Goal: Task Accomplishment & Management: Manage account settings

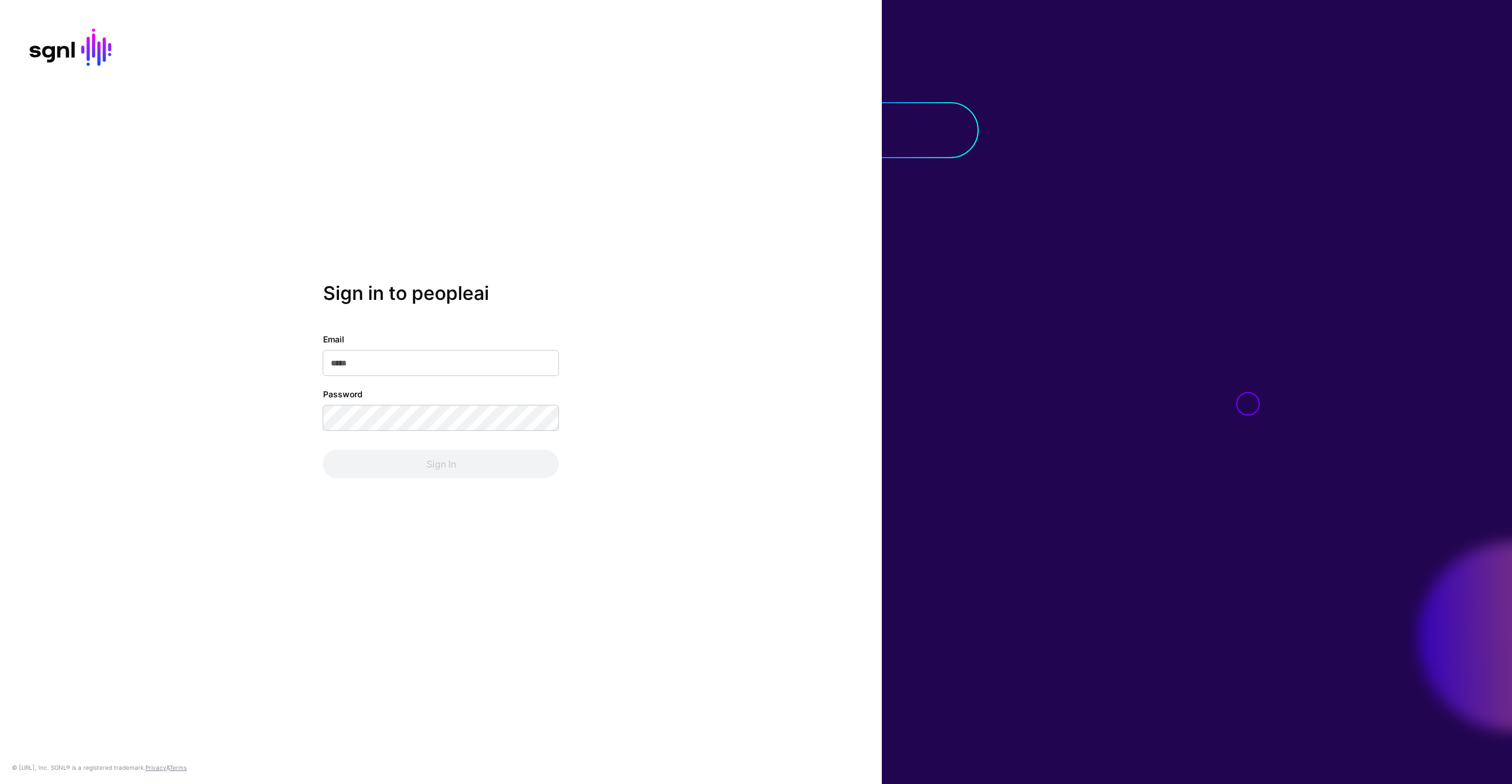
click at [0, 783] on com-1password-button at bounding box center [0, 784] width 0 height 0
click at [454, 358] on input "Email" at bounding box center [441, 363] width 236 height 26
type input "**********"
click at [762, 355] on div "**********" at bounding box center [441, 392] width 882 height 219
click at [458, 405] on div "Password" at bounding box center [441, 409] width 236 height 43
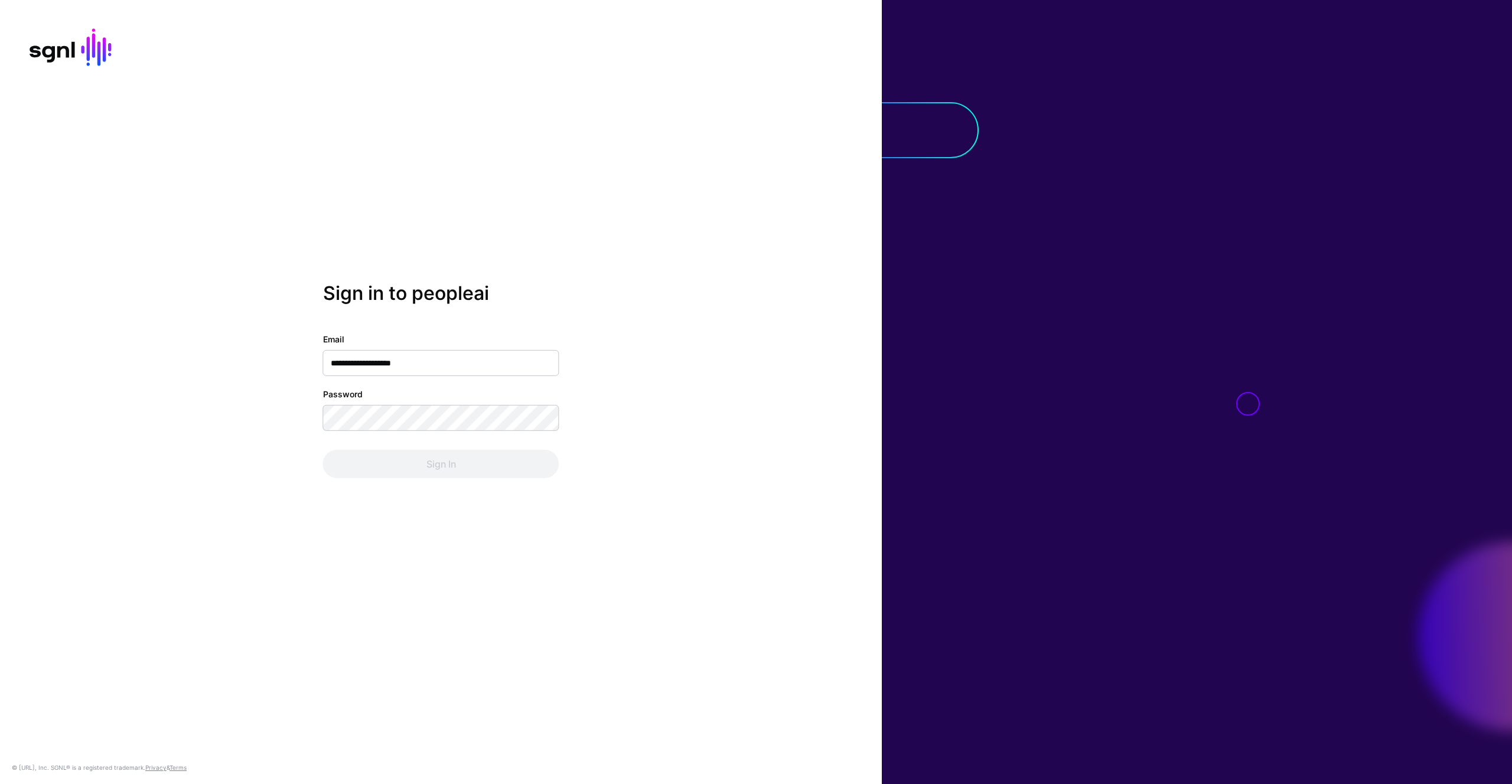
click at [574, 492] on div "**********" at bounding box center [441, 392] width 882 height 219
click at [415, 459] on div "Sign In" at bounding box center [441, 465] width 236 height 29
click at [245, 572] on div "**********" at bounding box center [441, 392] width 882 height 784
click at [628, 467] on div "**********" at bounding box center [441, 392] width 882 height 219
click at [482, 478] on div "**********" at bounding box center [441, 392] width 882 height 219
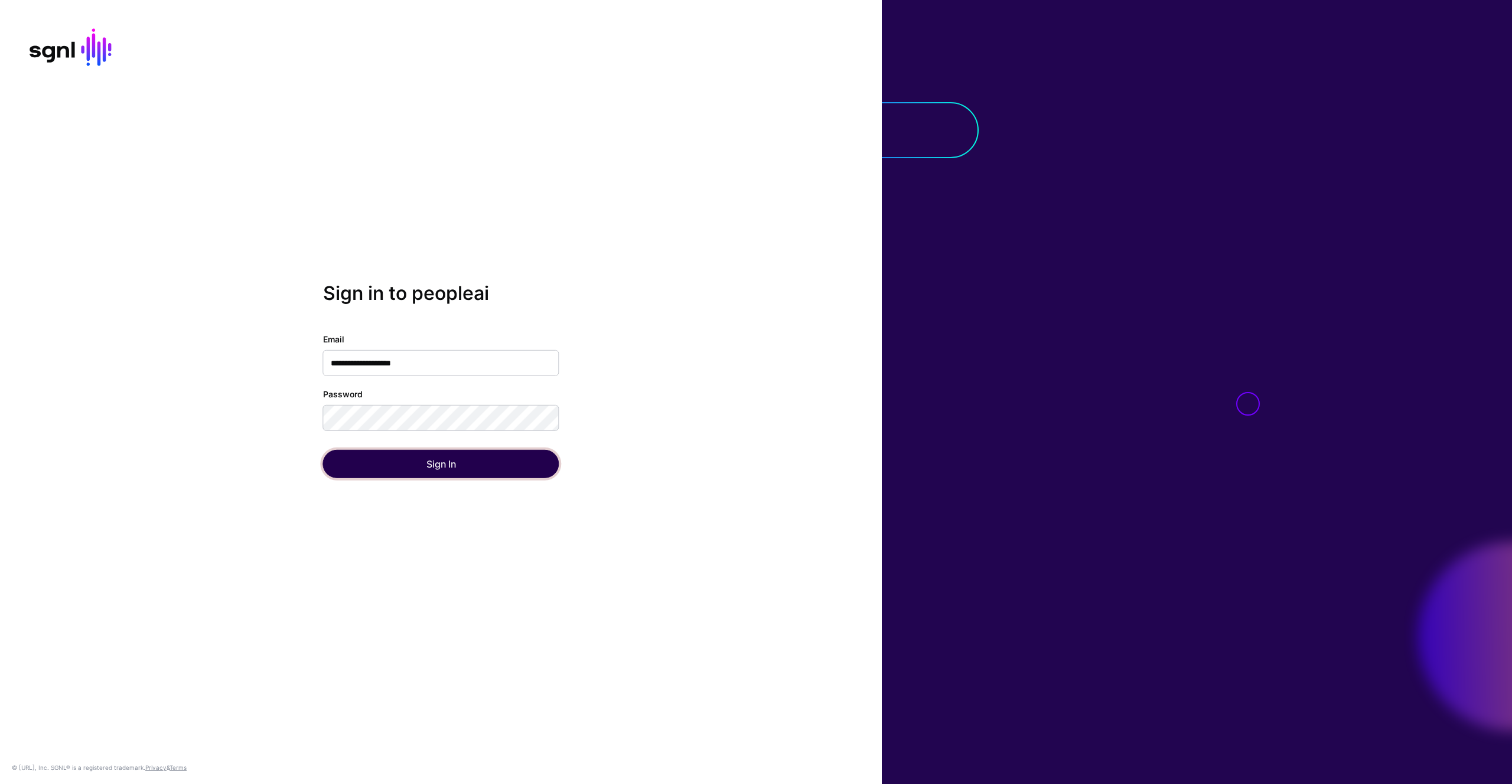
click at [482, 465] on button "Sign In" at bounding box center [441, 465] width 236 height 29
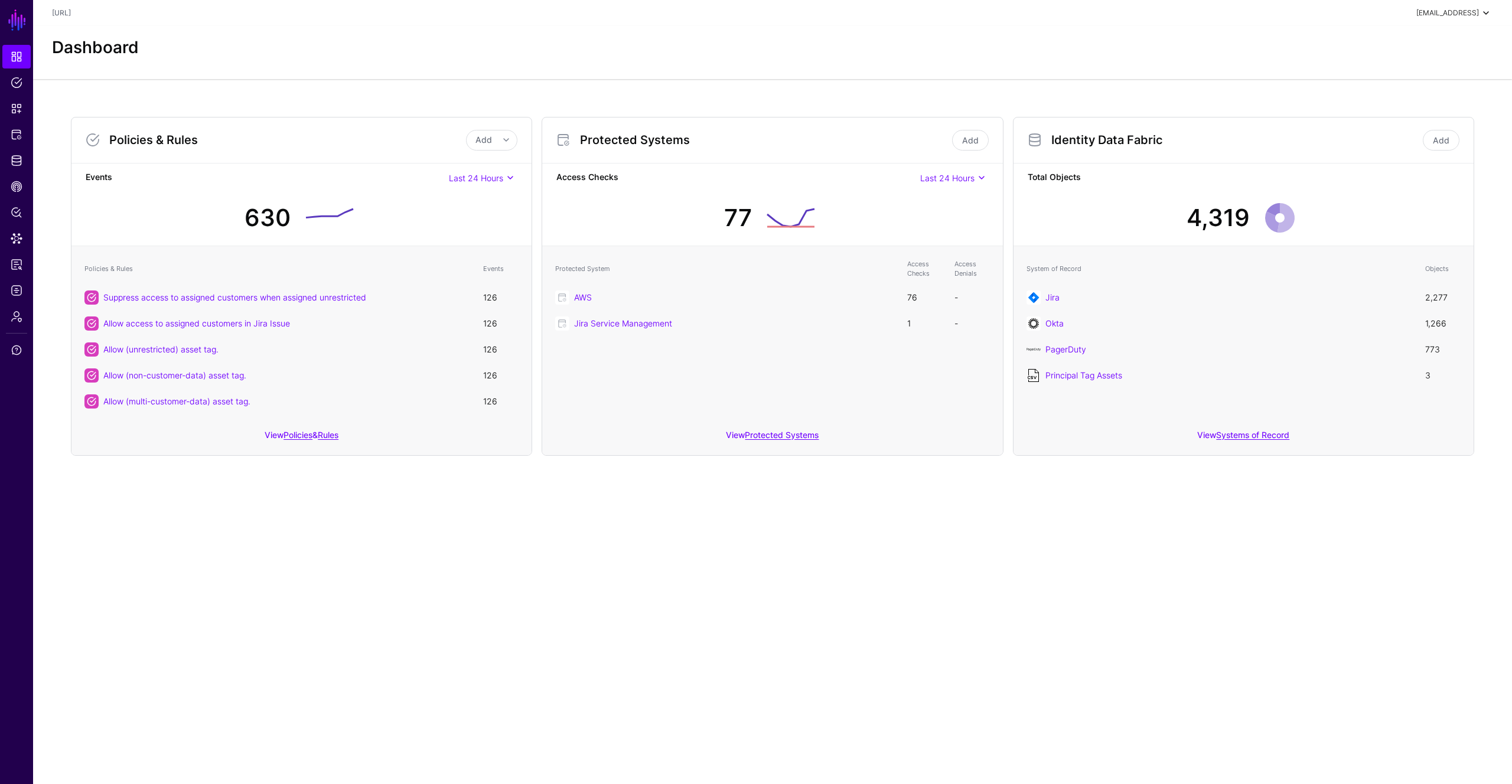
click at [1492, 11] on span at bounding box center [1486, 13] width 14 height 14
click at [1484, 11] on span at bounding box center [1486, 13] width 14 height 14
click at [1485, 14] on span at bounding box center [1486, 13] width 14 height 14
click at [1417, 48] on span "[EMAIL_ADDRESS]" at bounding box center [1438, 50] width 80 height 11
click at [16, 320] on span "Admin" at bounding box center [16, 316] width 12 height 12
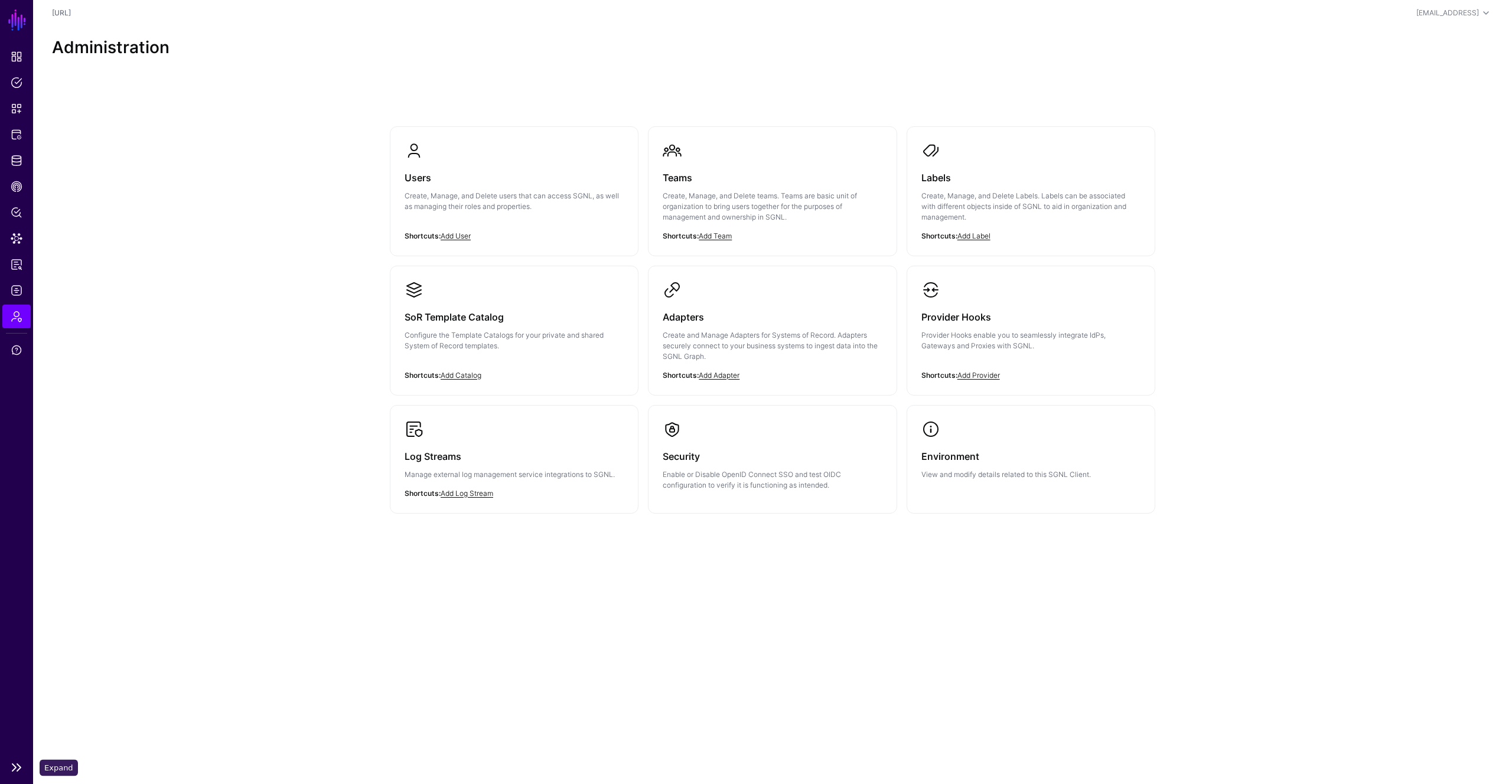
click at [14, 762] on link at bounding box center [16, 767] width 33 height 14
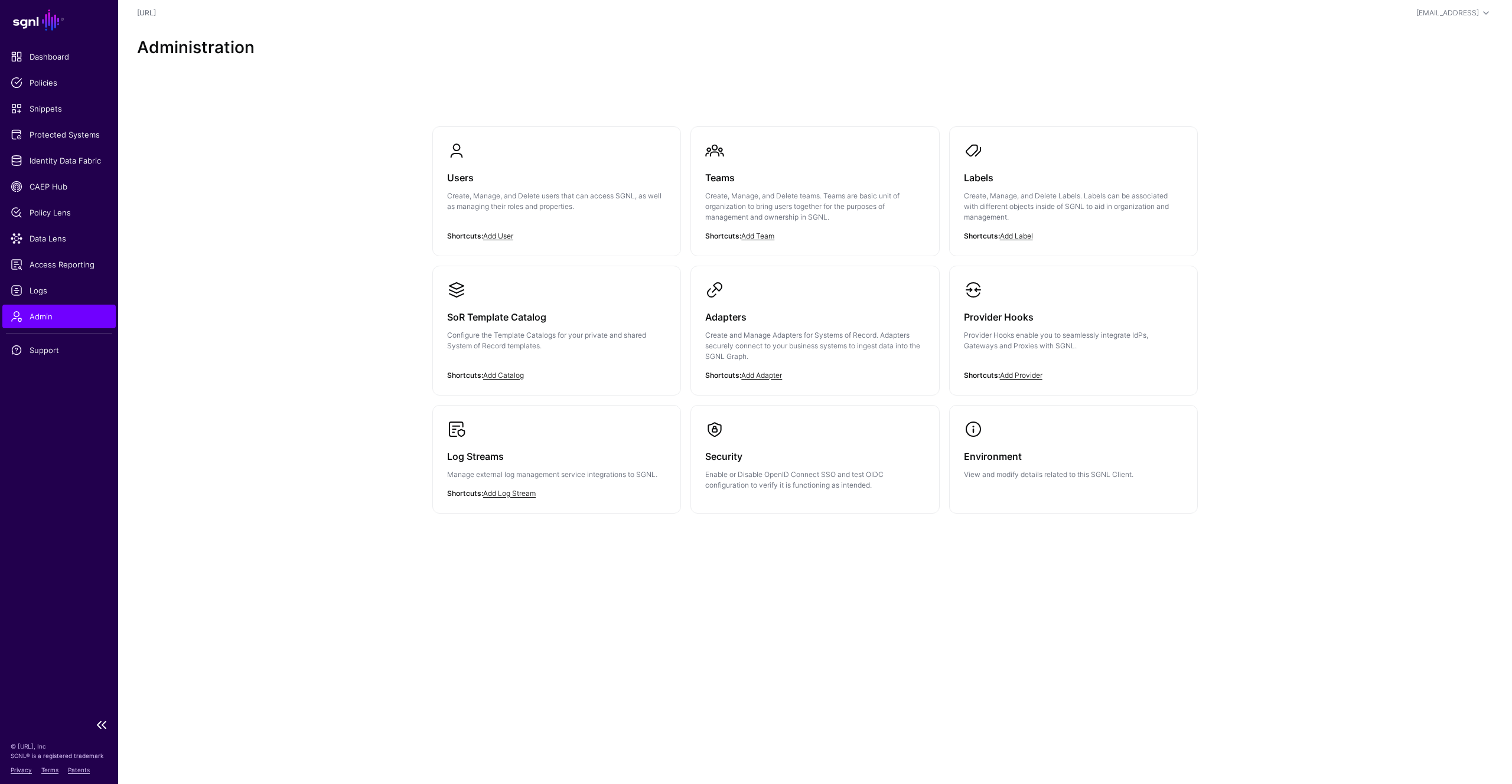
click at [40, 313] on span "Admin" at bounding box center [59, 316] width 97 height 12
click at [1466, 11] on div "[EMAIL_ADDRESS]" at bounding box center [1448, 13] width 63 height 11
click at [1425, 54] on span "[EMAIL_ADDRESS]" at bounding box center [1438, 50] width 80 height 11
click at [35, 23] on link "SGNL" at bounding box center [59, 20] width 104 height 26
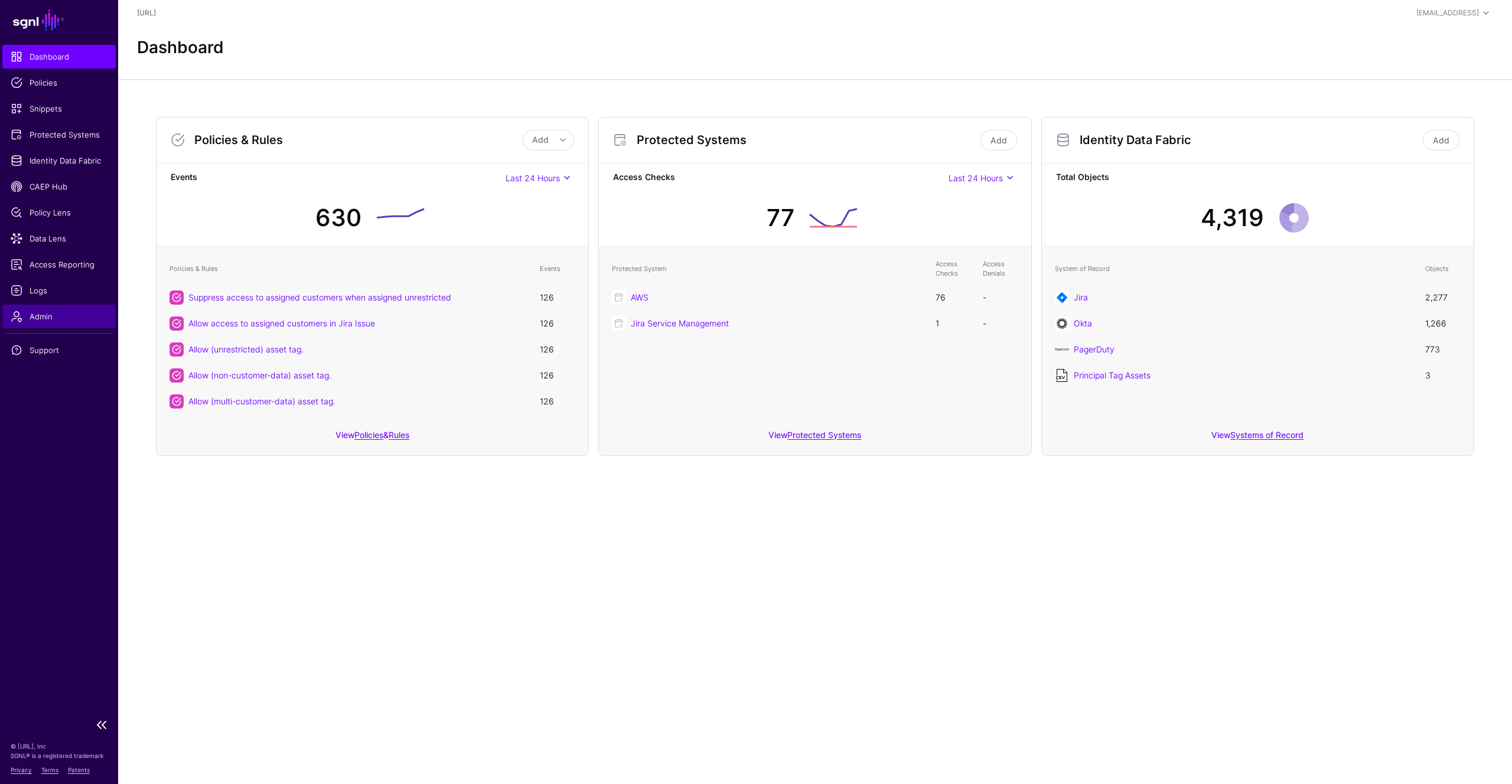
click at [44, 317] on span "Admin" at bounding box center [59, 316] width 97 height 12
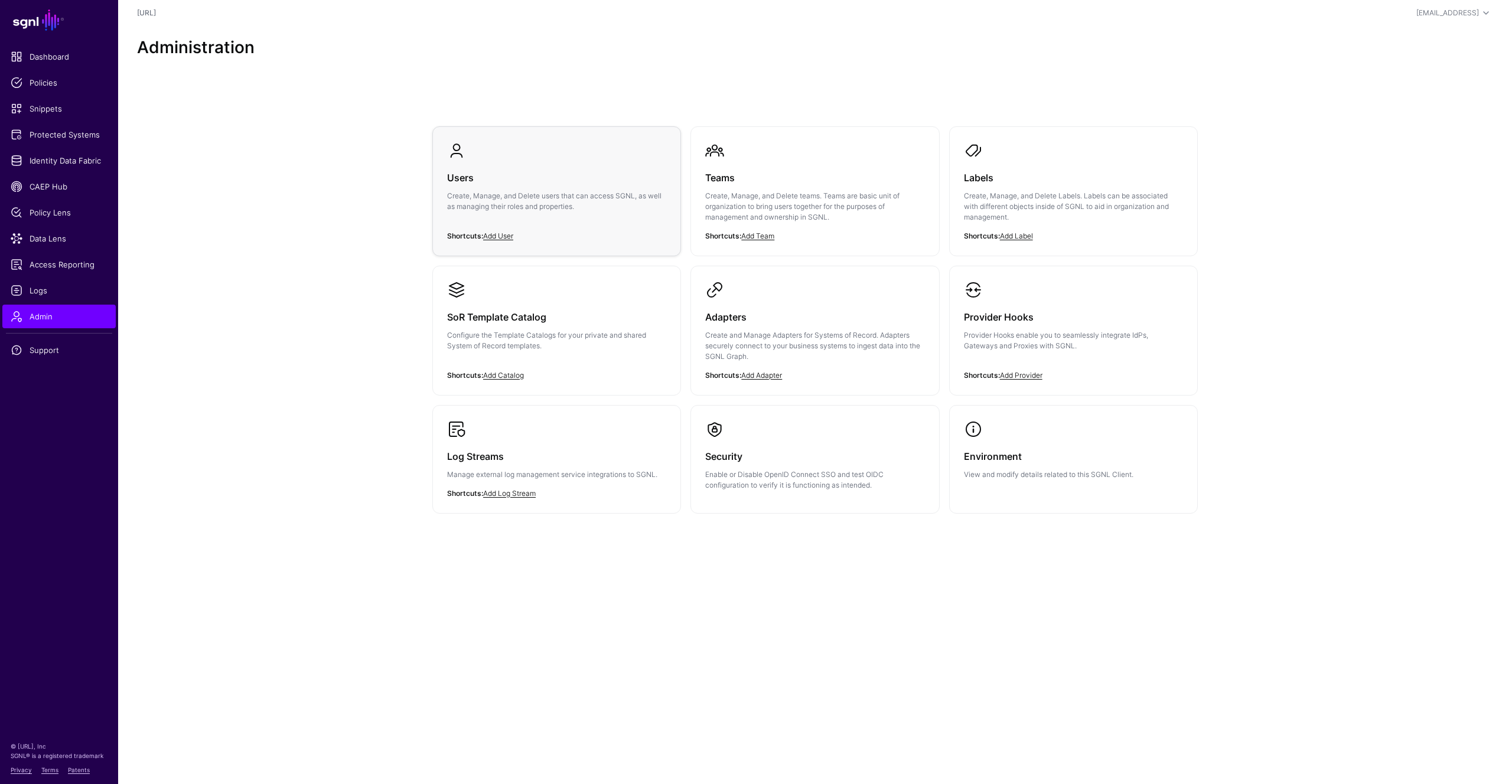
click at [457, 177] on h3 "Users" at bounding box center [557, 178] width 219 height 16
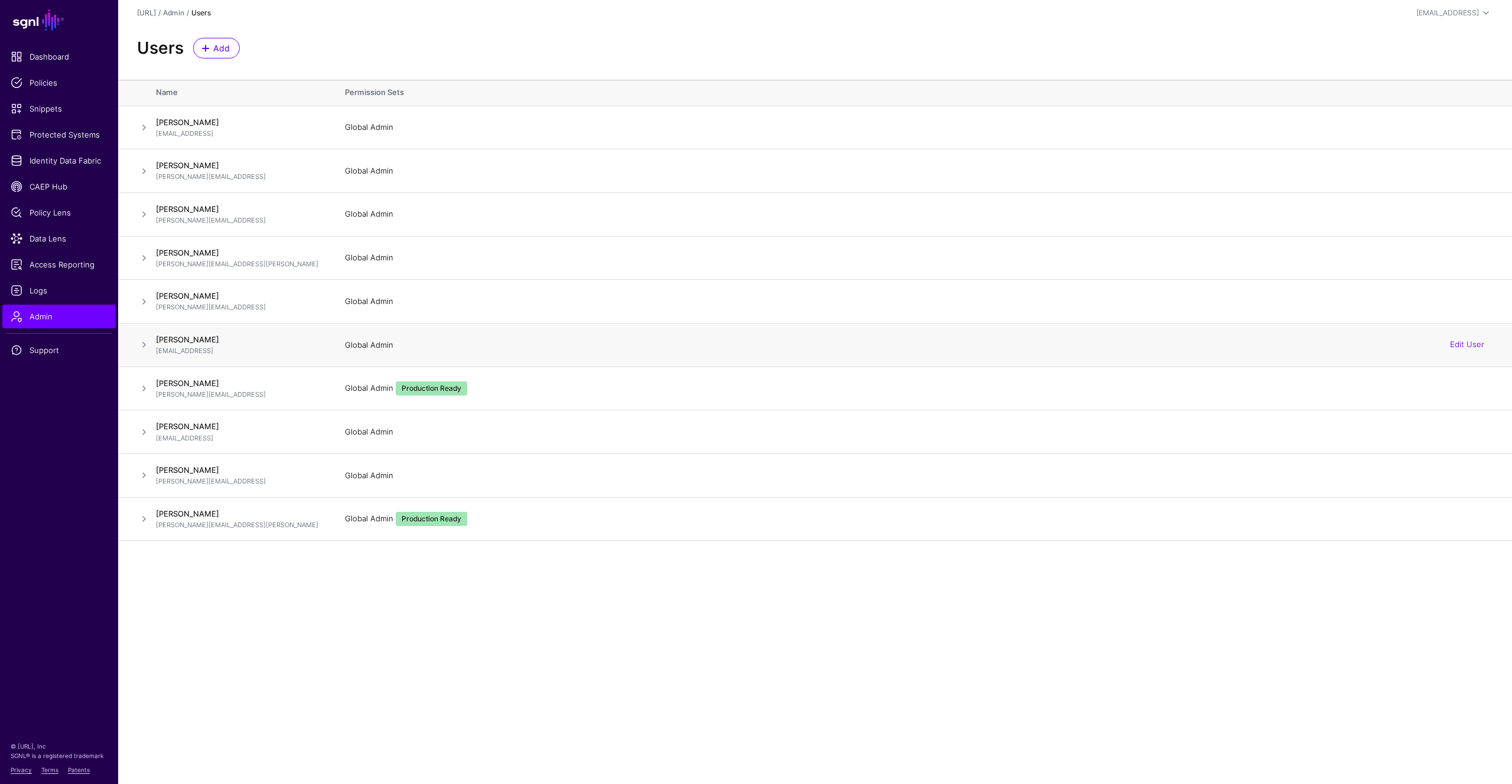
click at [142, 337] on td at bounding box center [136, 345] width 37 height 44
click at [148, 346] on span at bounding box center [144, 345] width 14 height 14
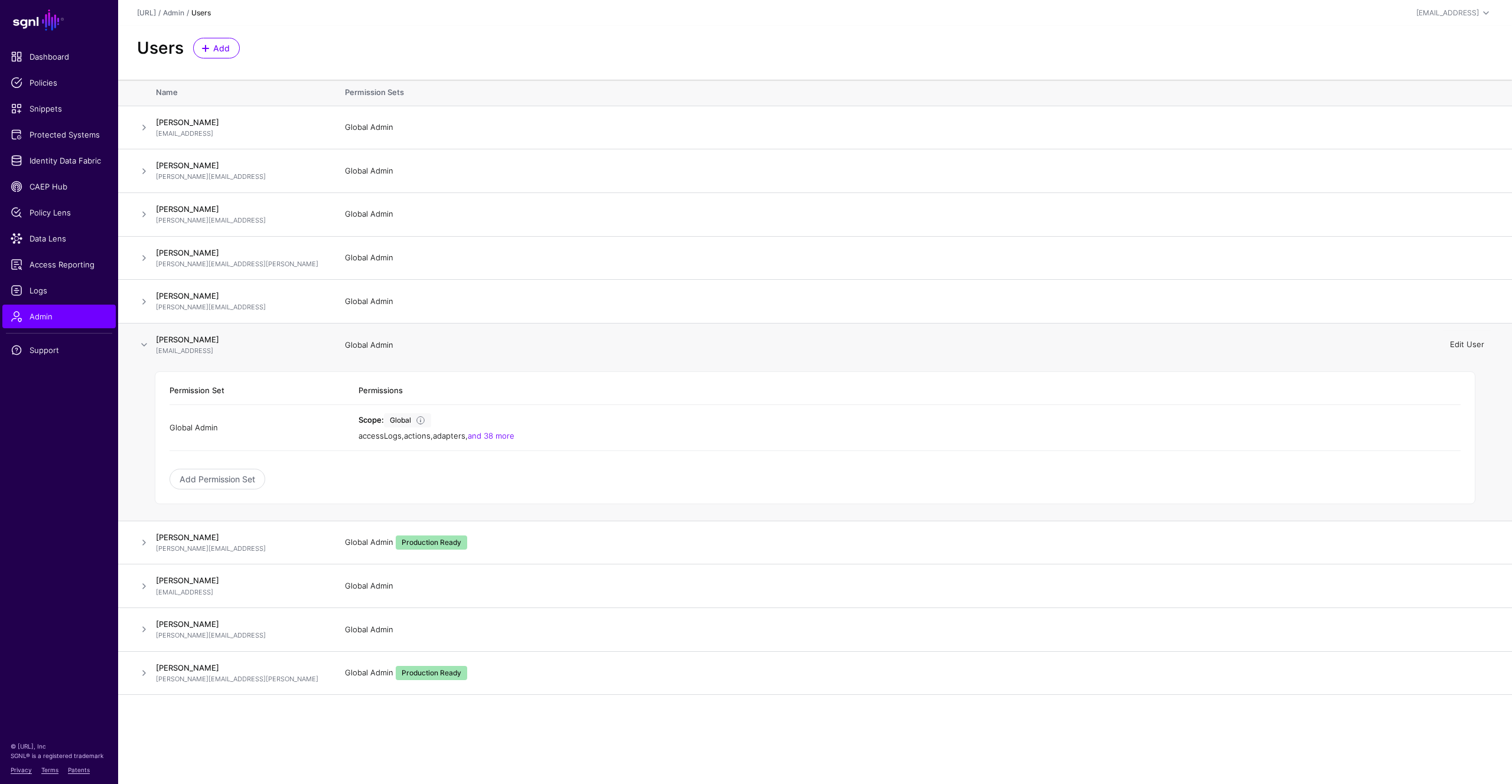
click at [1478, 347] on link "Edit User" at bounding box center [1467, 345] width 34 height 10
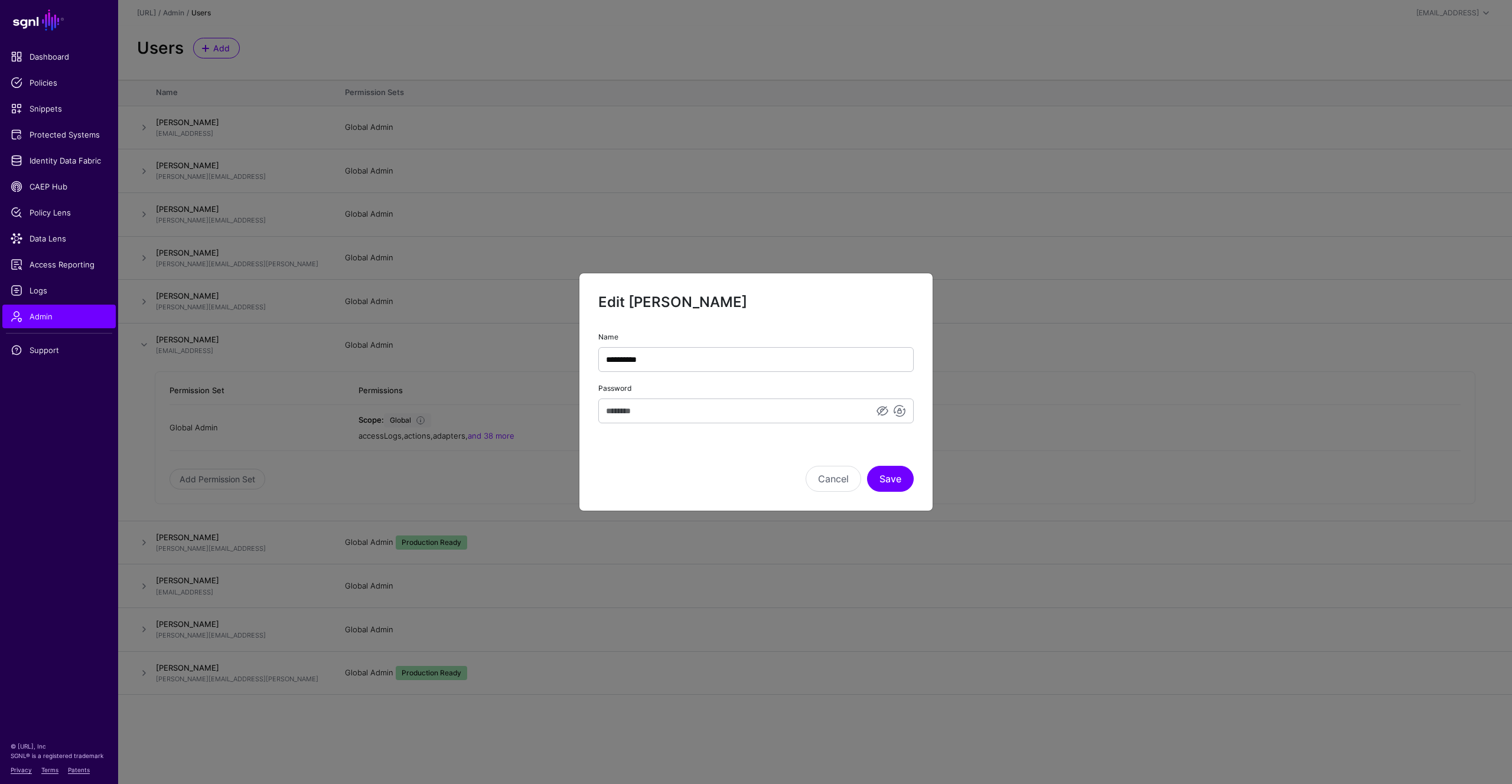
click at [774, 442] on div "Cancel Save" at bounding box center [756, 462] width 315 height 59
click at [842, 412] on input "Password" at bounding box center [756, 411] width 315 height 25
paste input "**********"
type input "**********"
drag, startPoint x: 903, startPoint y: 477, endPoint x: 677, endPoint y: 406, distance: 236.9
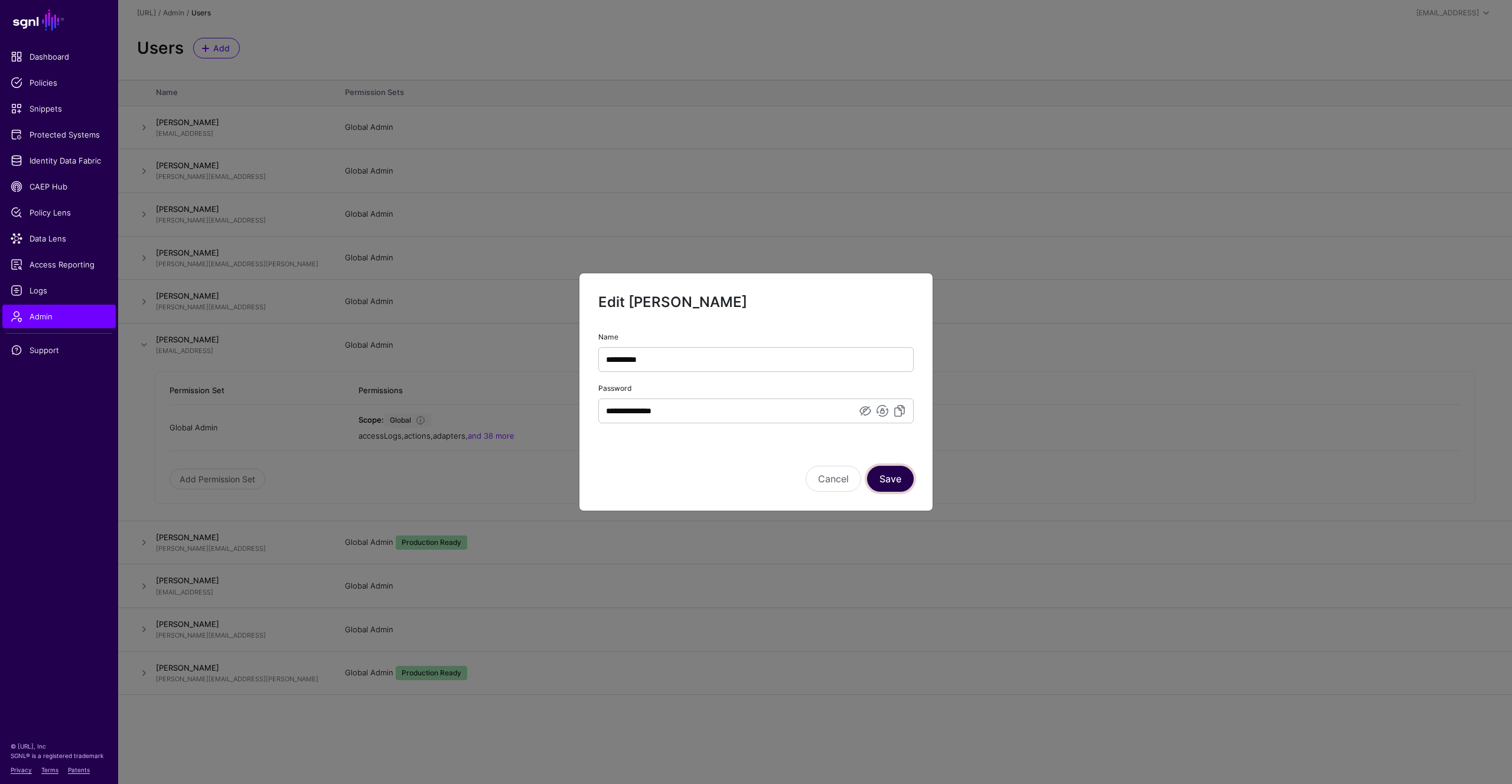
click at [677, 407] on form "**********" at bounding box center [756, 392] width 315 height 200
drag, startPoint x: 691, startPoint y: 411, endPoint x: 571, endPoint y: 406, distance: 120.1
click at [571, 406] on ngb-modal-window "**********" at bounding box center [756, 392] width 1512 height 784
click at [893, 484] on button "Save" at bounding box center [890, 479] width 46 height 26
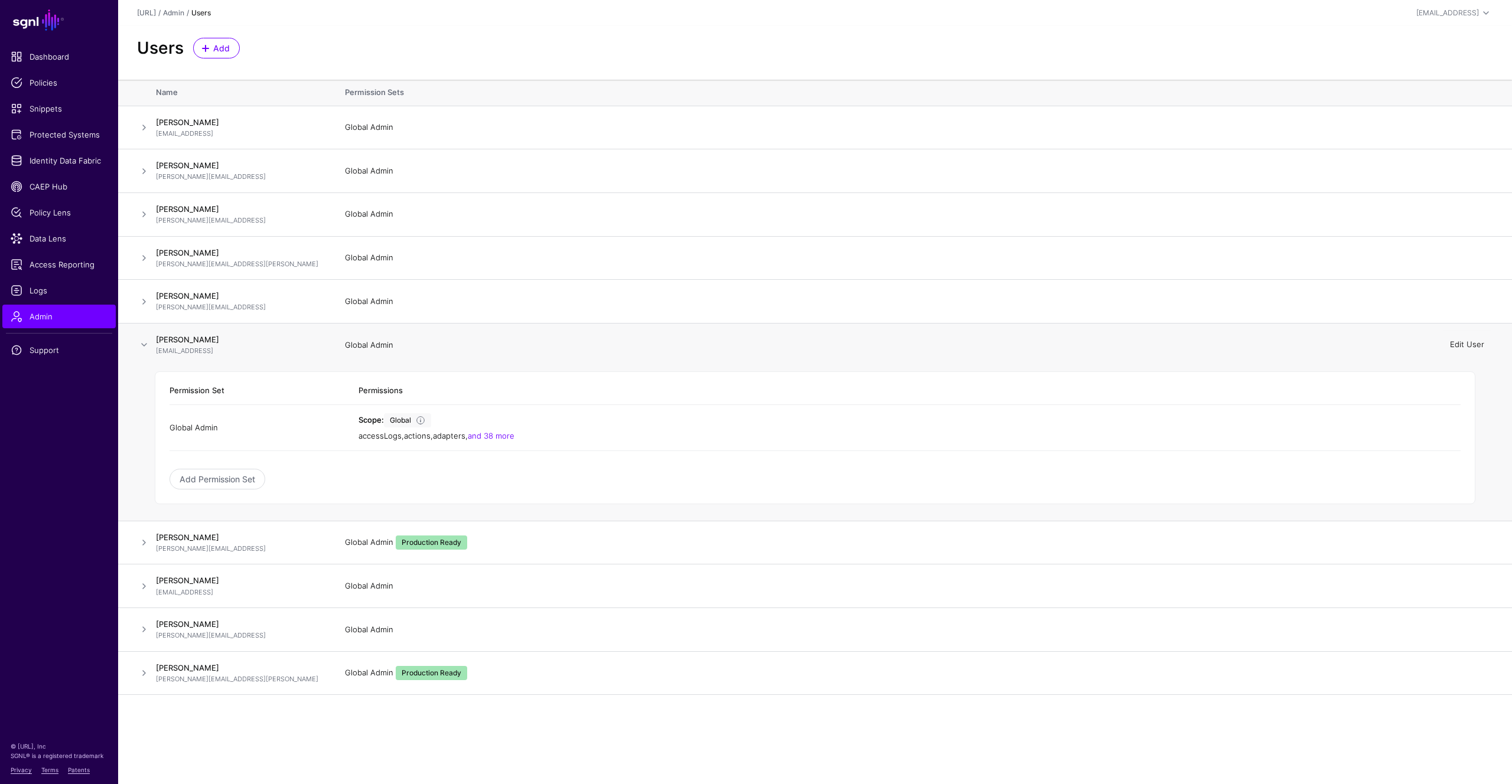
click at [1468, 345] on link "Edit User" at bounding box center [1467, 345] width 34 height 10
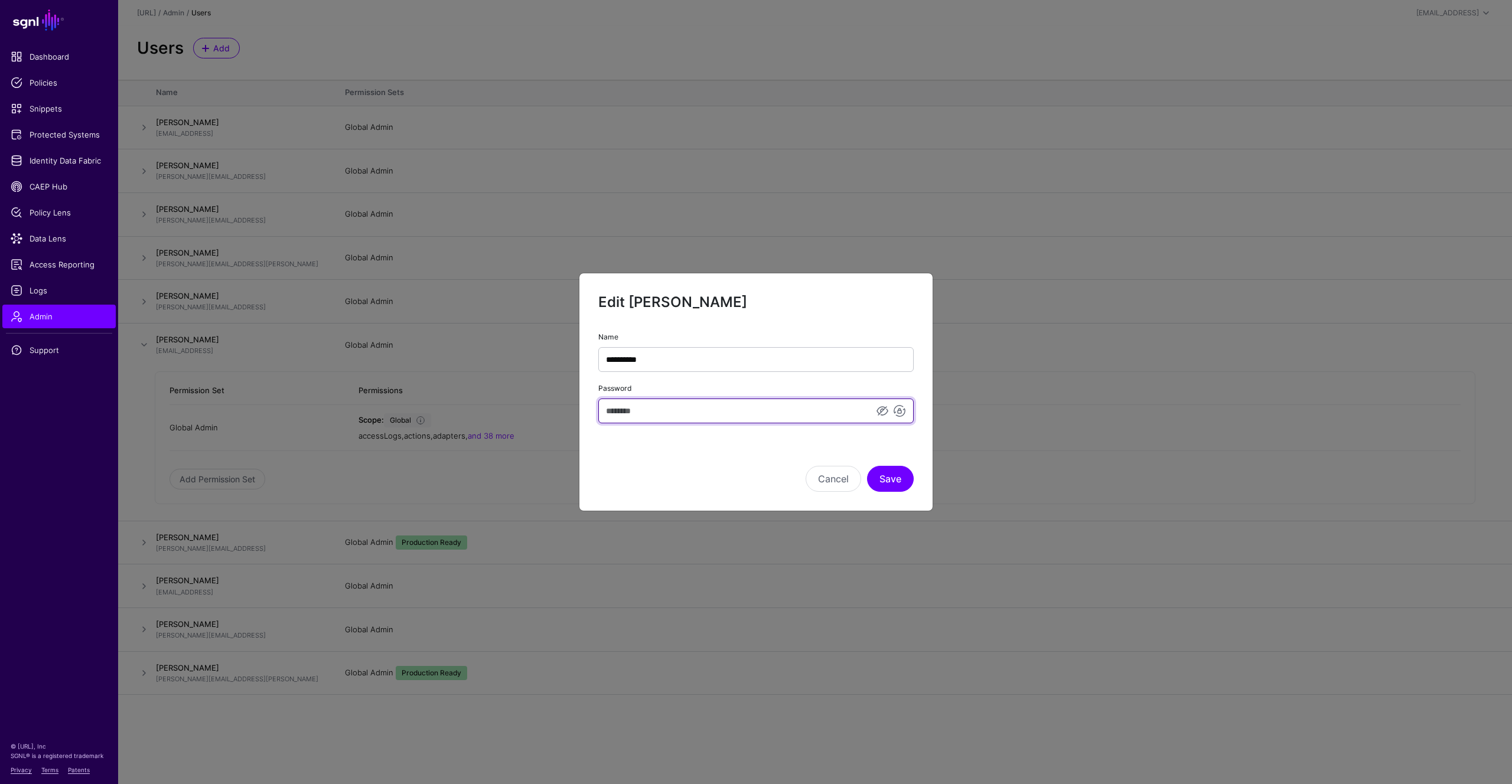
click at [786, 412] on input "Password" at bounding box center [756, 411] width 315 height 25
paste input "**********"
type input "**********"
click at [906, 477] on button "Save" at bounding box center [890, 479] width 46 height 26
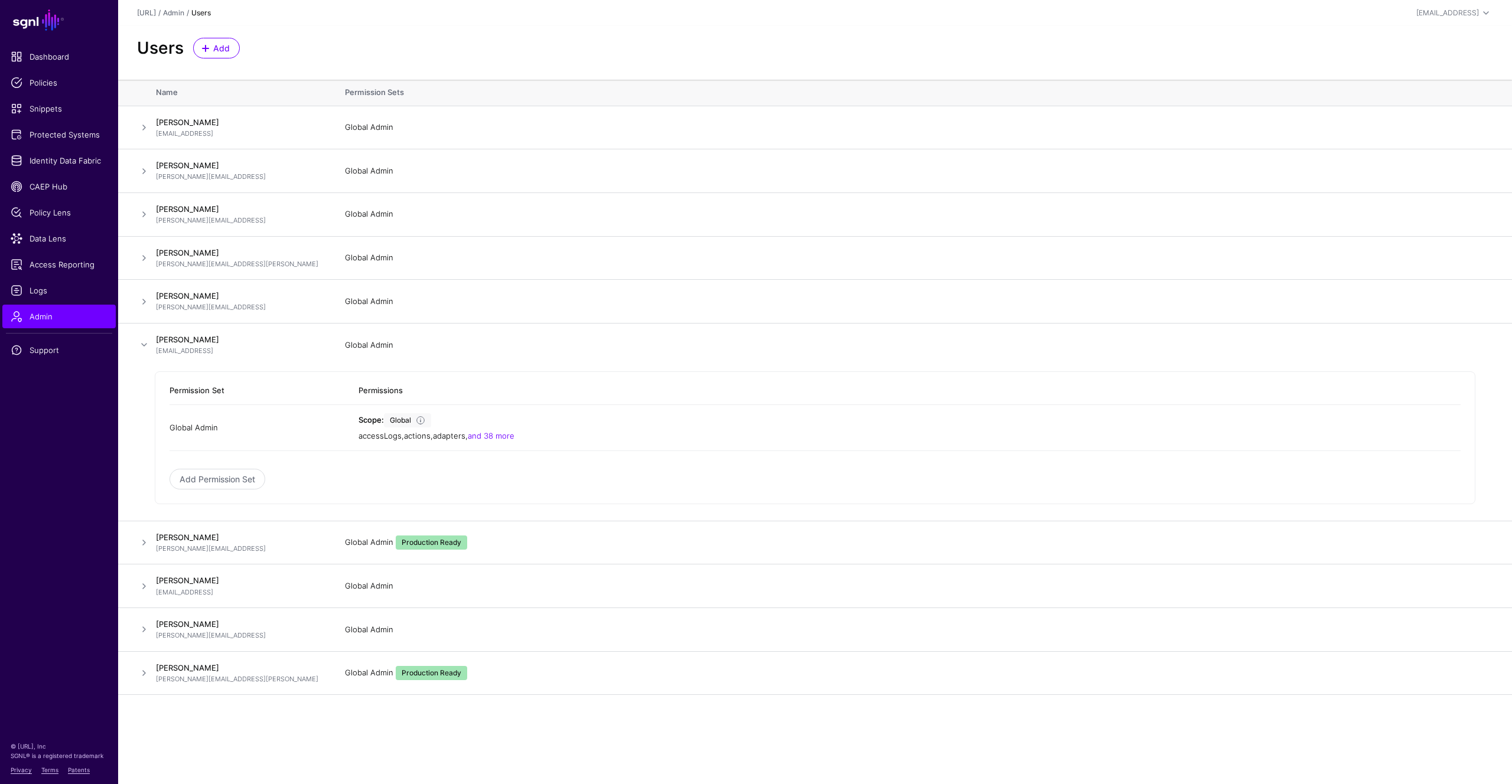
click at [469, 79] on div "Users Add" at bounding box center [815, 52] width 1394 height 54
click at [39, 308] on link "Admin" at bounding box center [59, 316] width 113 height 24
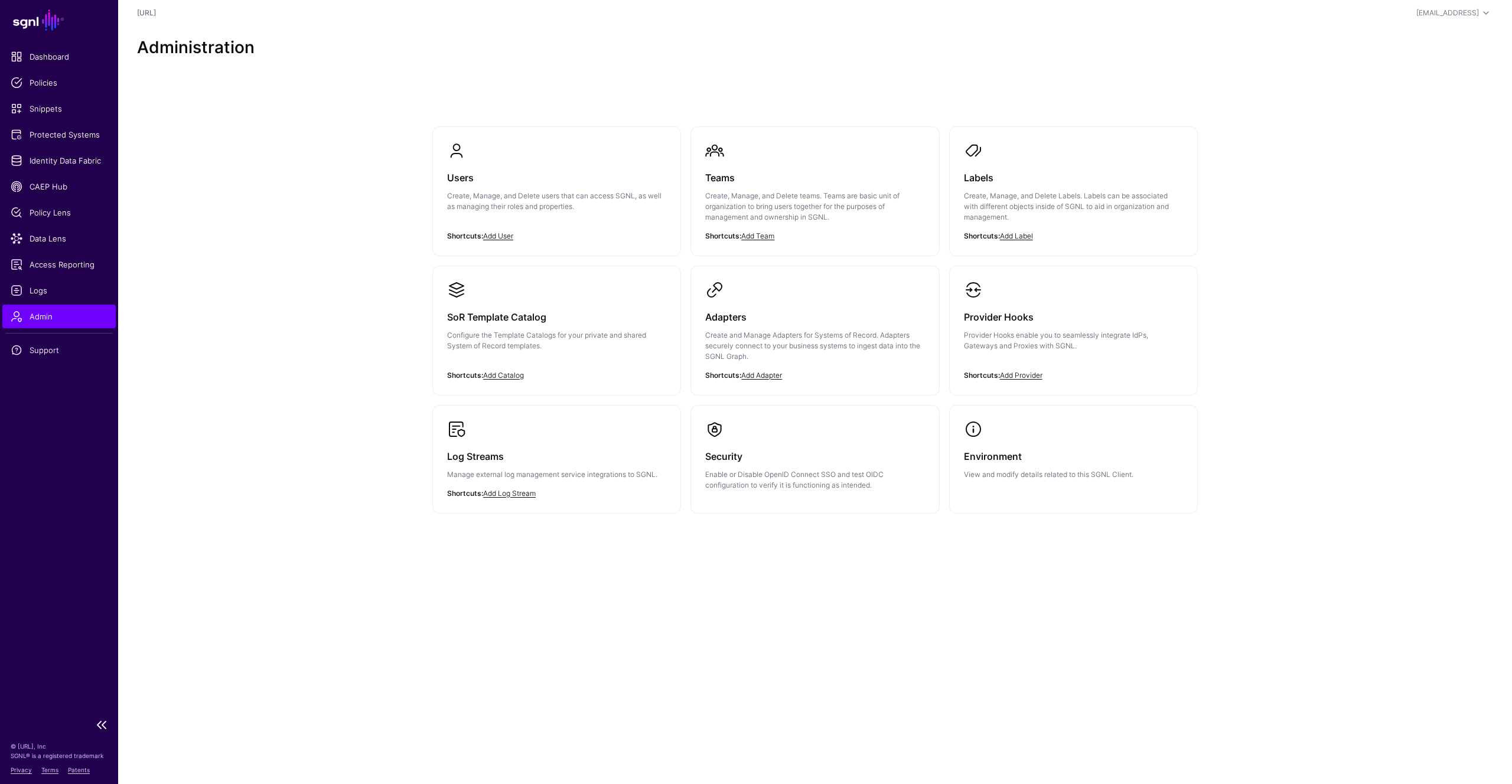
click at [42, 313] on span "Admin" at bounding box center [59, 316] width 97 height 12
click at [773, 462] on h3 "Security" at bounding box center [815, 456] width 219 height 16
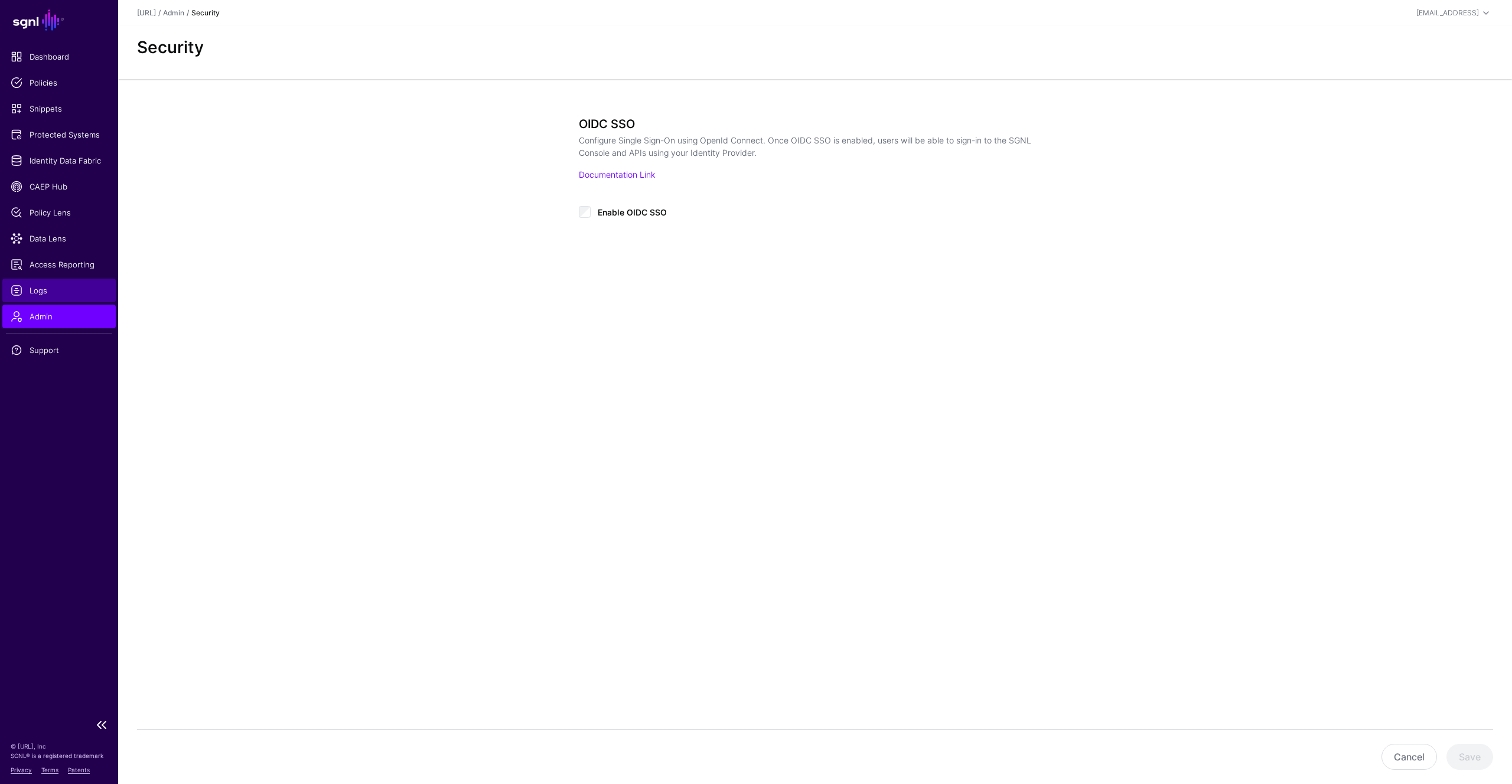
click at [35, 287] on span "Logs" at bounding box center [59, 290] width 97 height 12
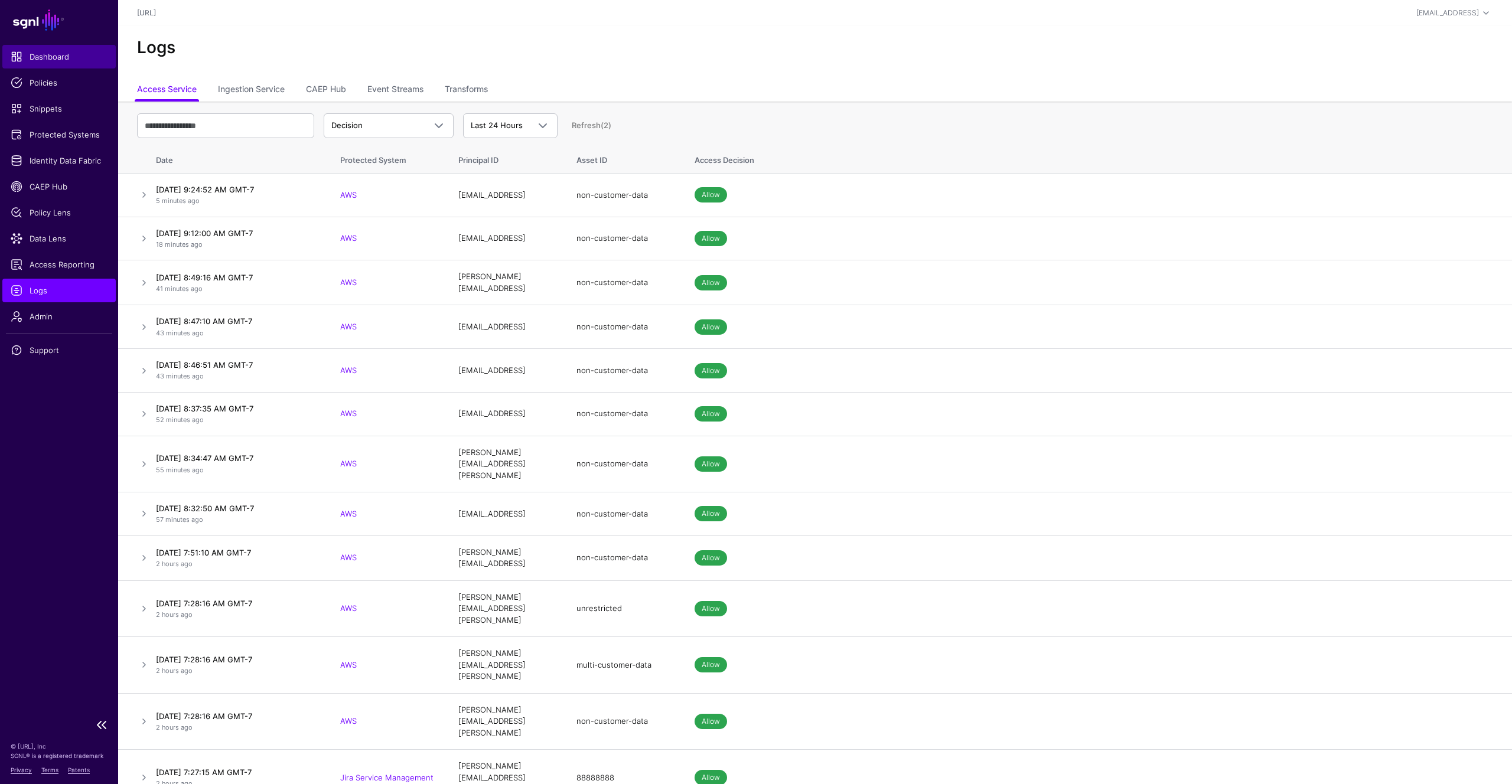
click at [54, 55] on span "Dashboard" at bounding box center [59, 57] width 97 height 12
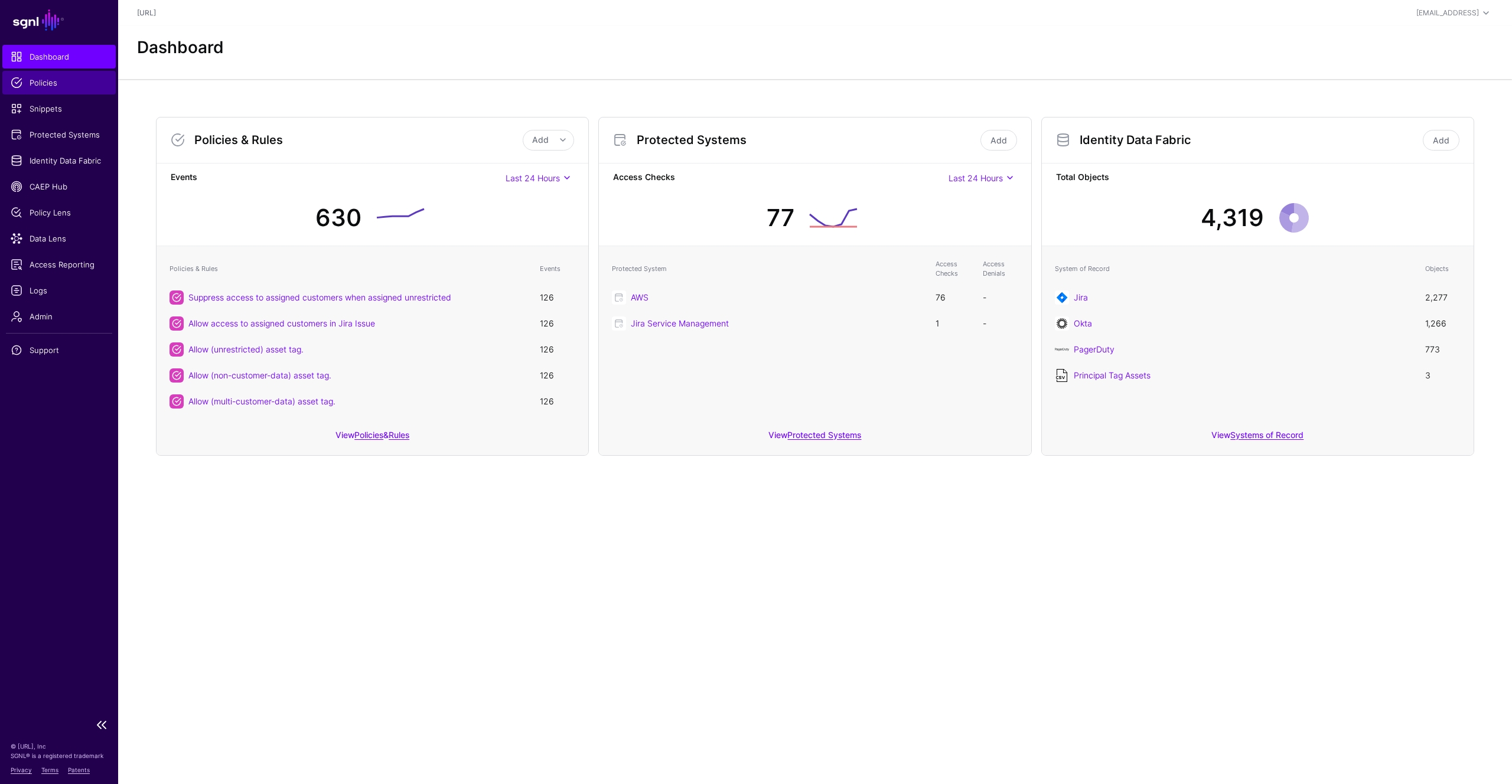
click at [48, 87] on span "Policies" at bounding box center [59, 82] width 97 height 12
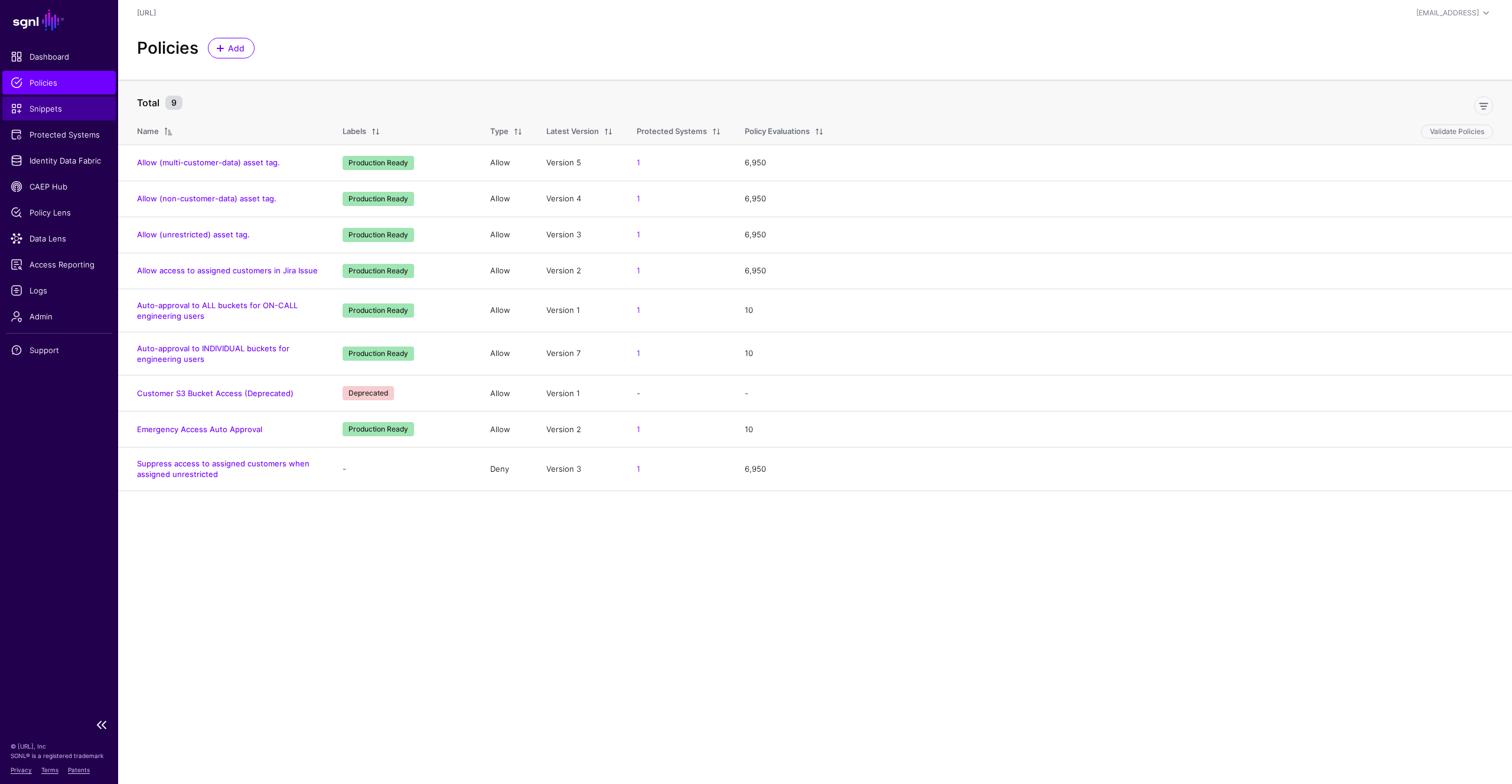
click at [48, 108] on span "Snippets" at bounding box center [59, 108] width 97 height 12
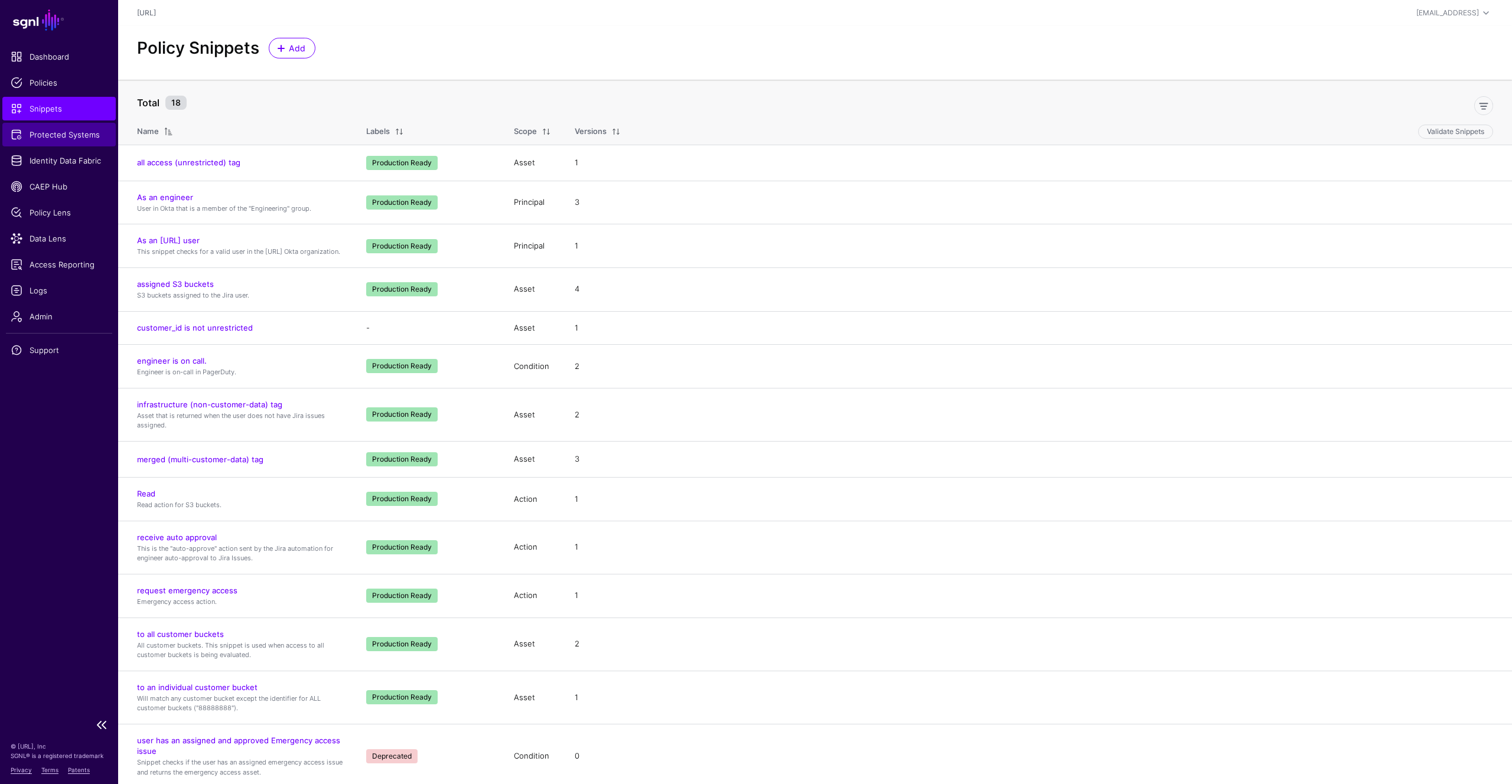
click at [48, 136] on span "Protected Systems" at bounding box center [59, 134] width 97 height 12
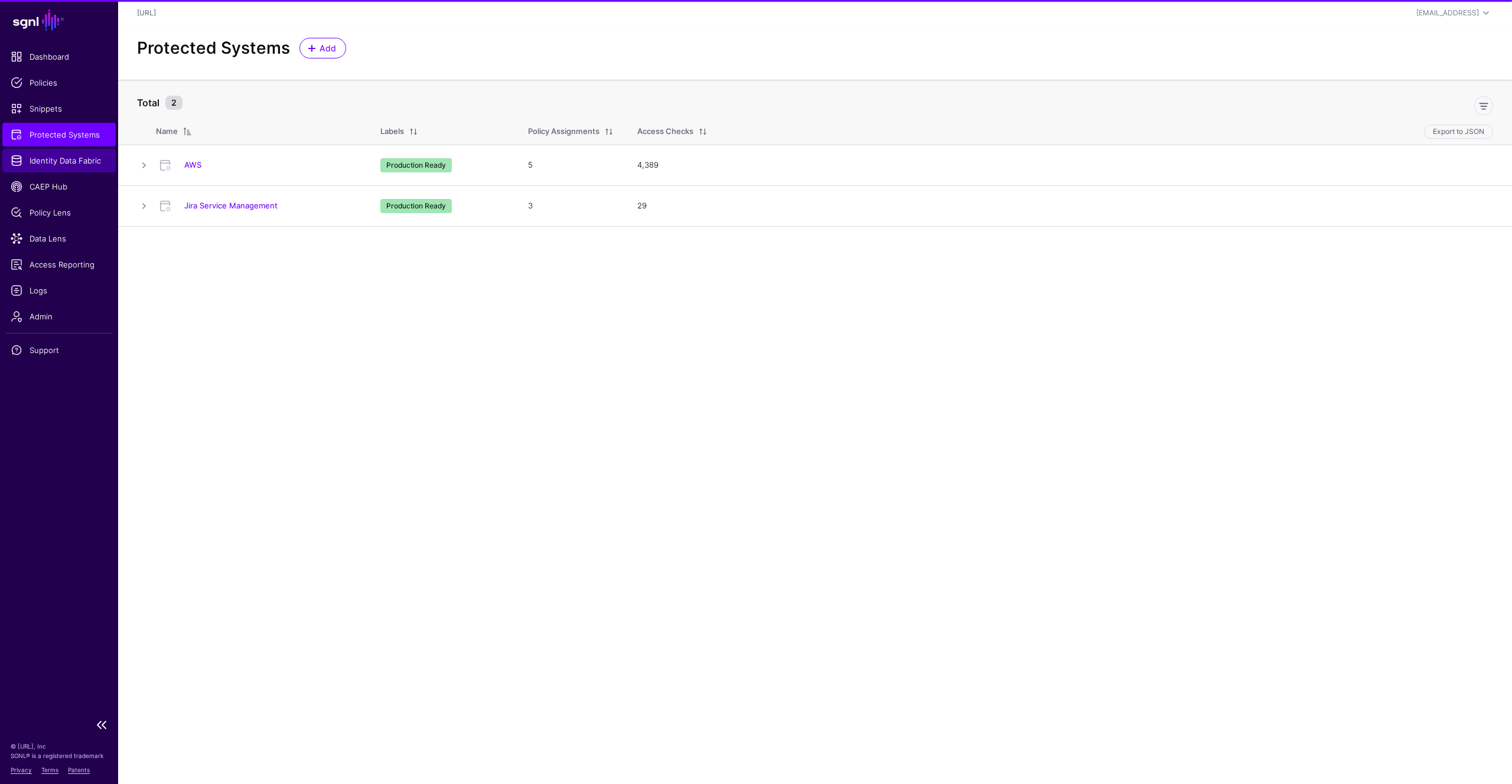
click at [49, 163] on span "Identity Data Fabric" at bounding box center [59, 160] width 97 height 12
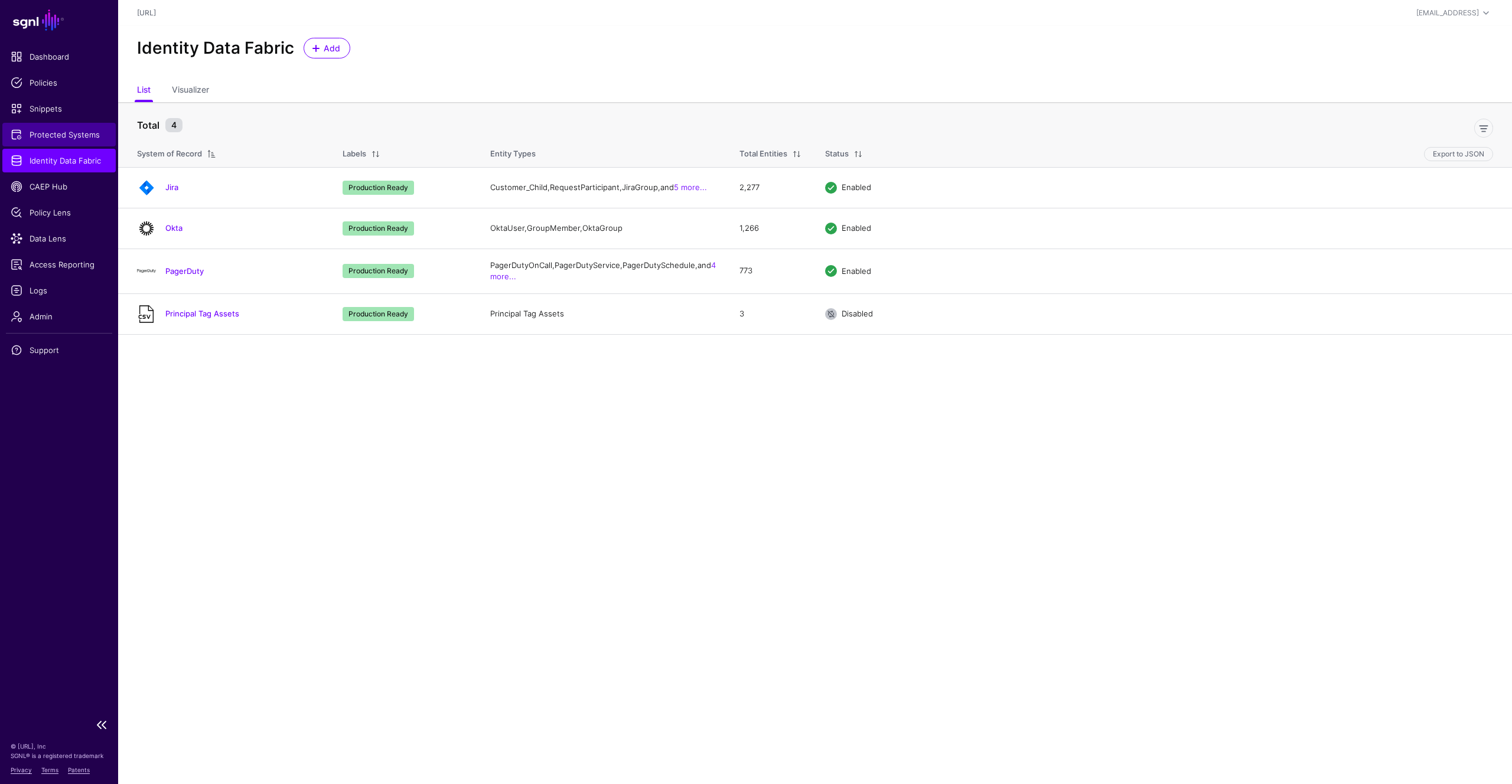
click at [63, 136] on span "Protected Systems" at bounding box center [59, 134] width 97 height 12
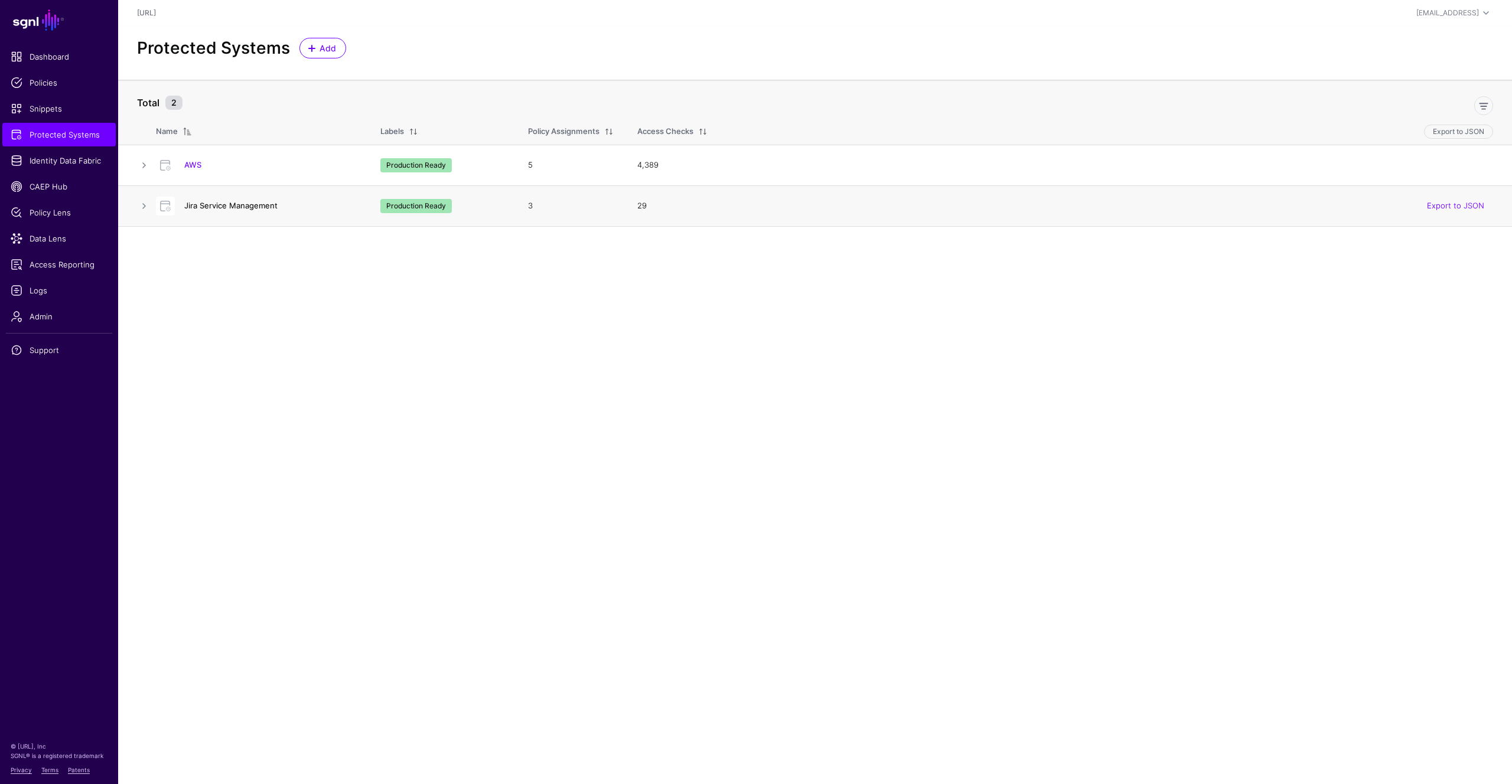
click at [220, 204] on link "Jira Service Management" at bounding box center [230, 206] width 93 height 10
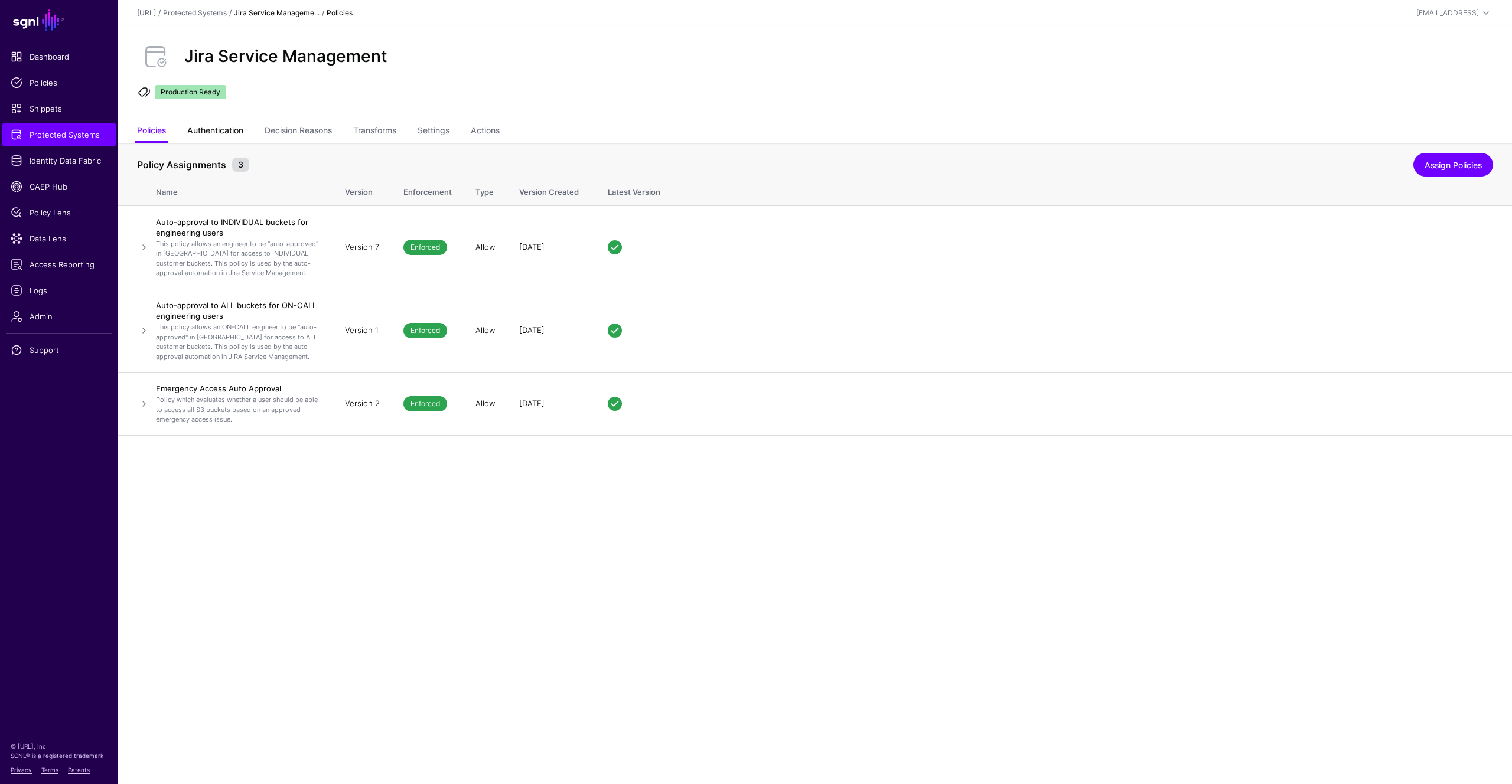
click at [222, 130] on link "Authentication" at bounding box center [215, 131] width 56 height 22
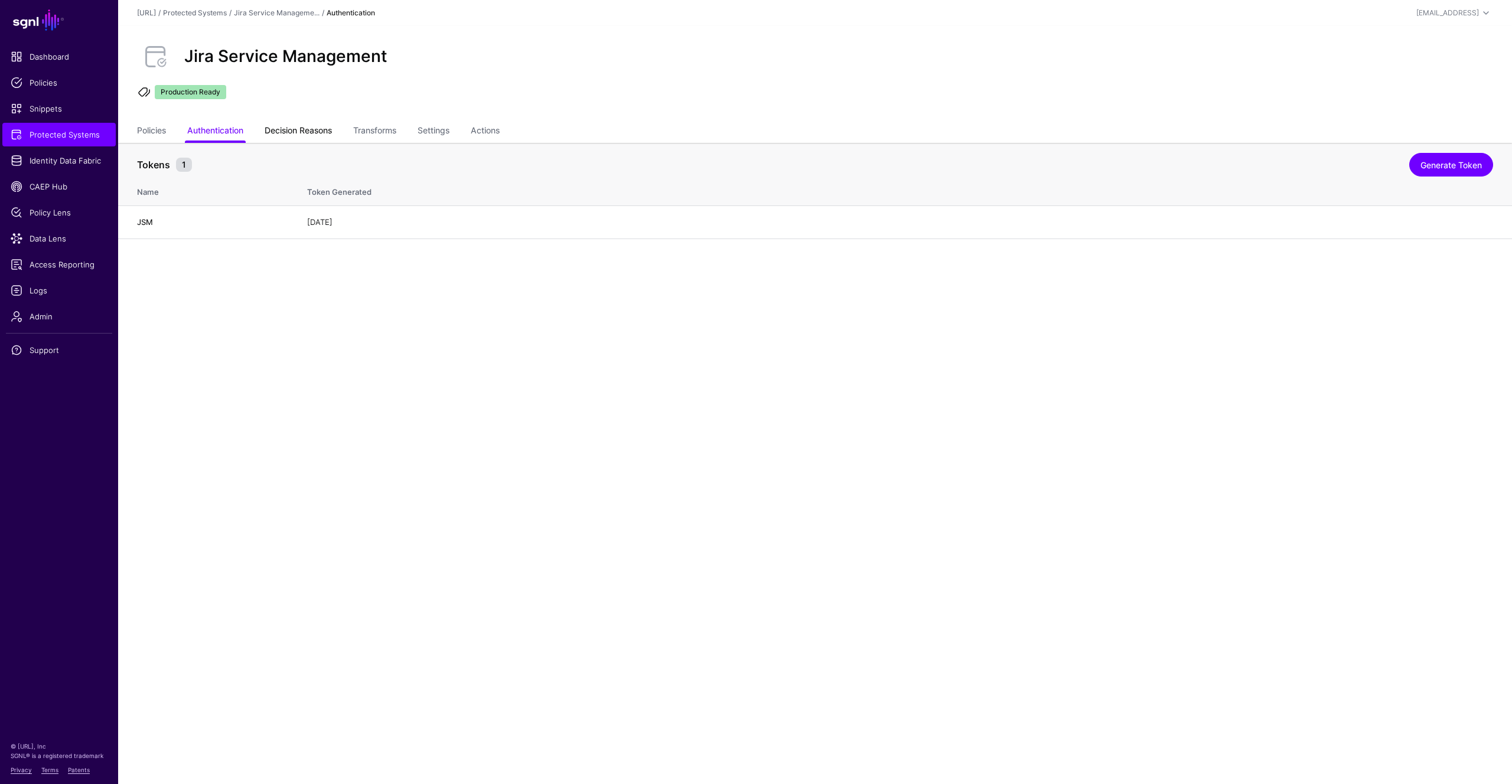
click at [296, 130] on link "Decision Reasons" at bounding box center [298, 131] width 67 height 22
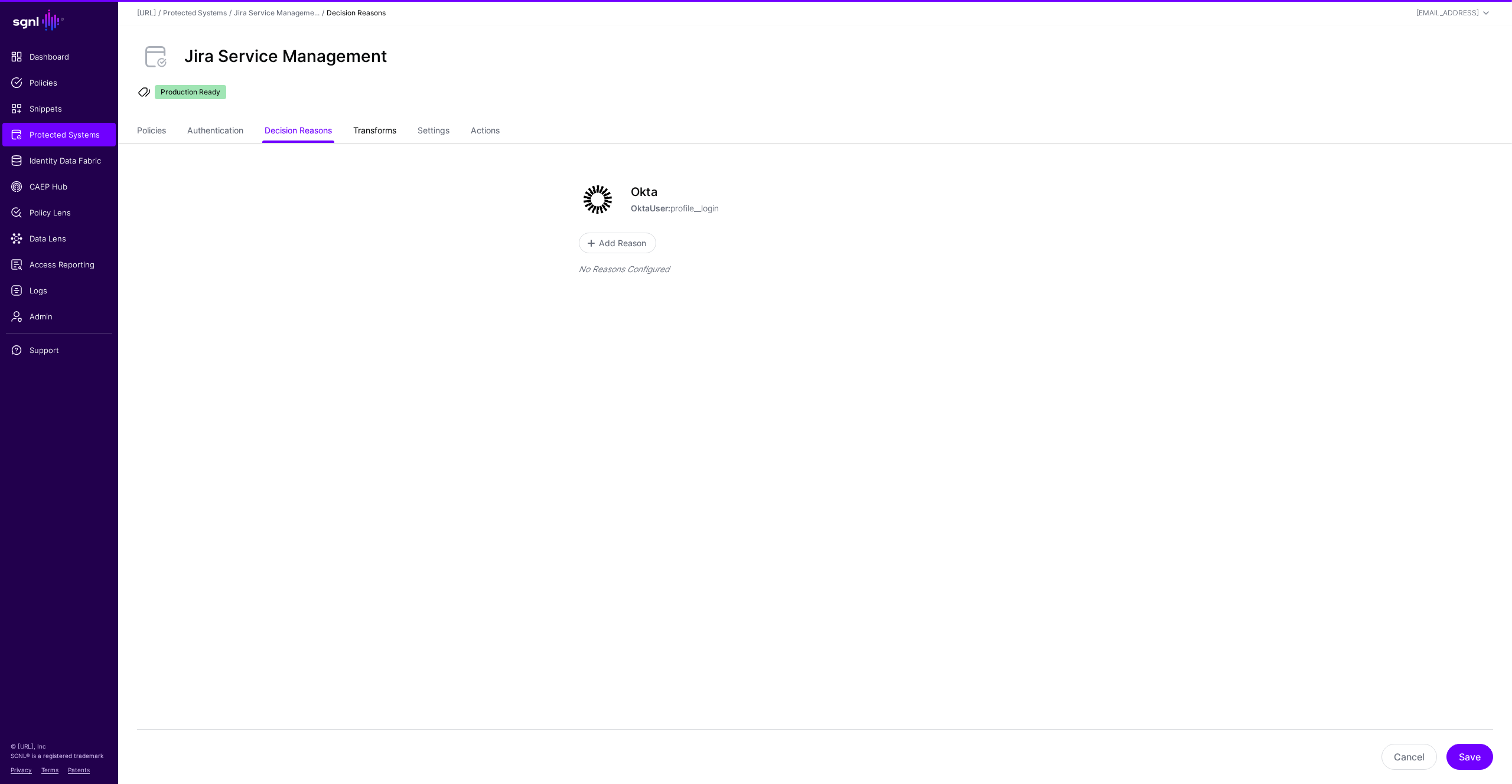
click at [377, 134] on link "Transforms" at bounding box center [374, 131] width 43 height 22
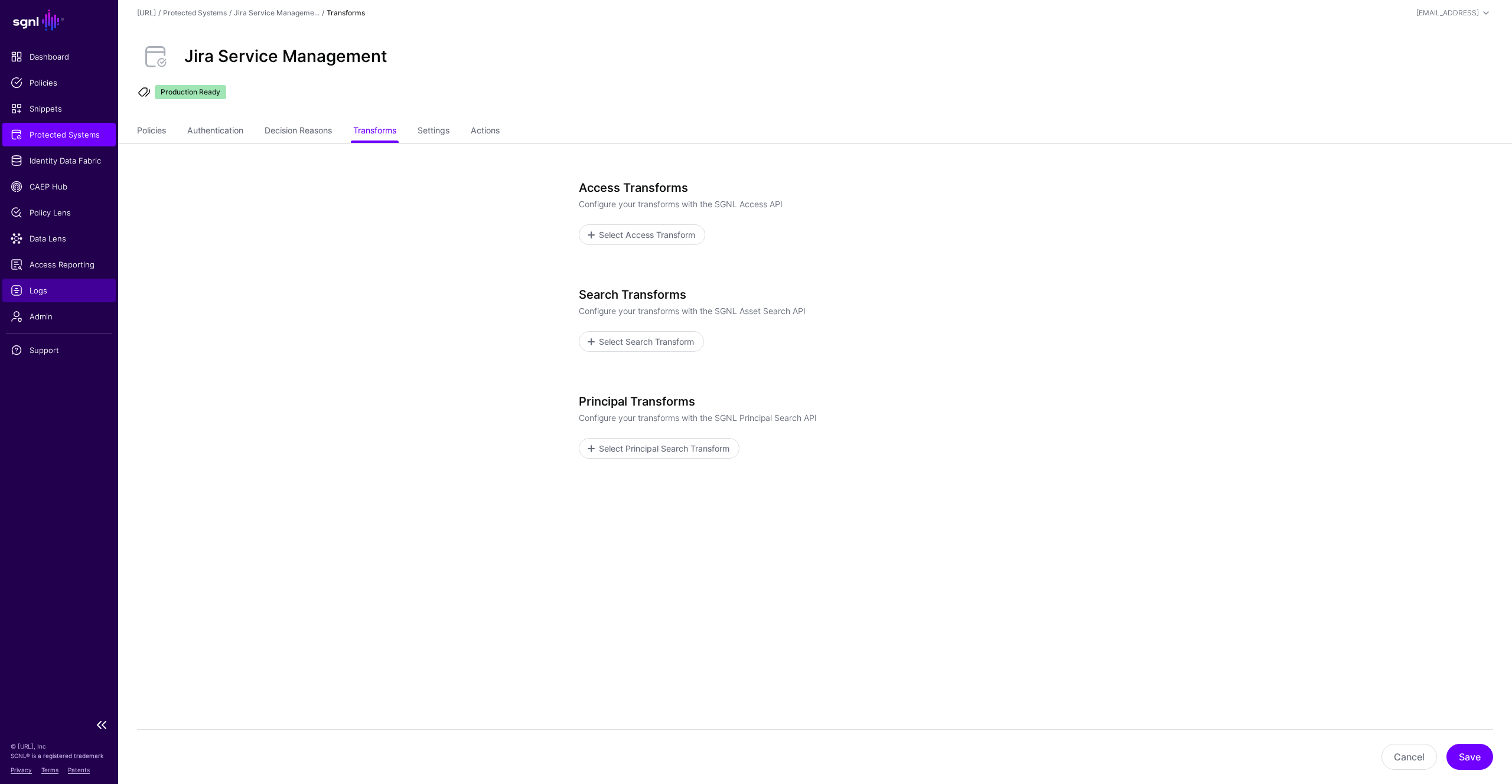
click at [37, 285] on span "Logs" at bounding box center [59, 290] width 97 height 12
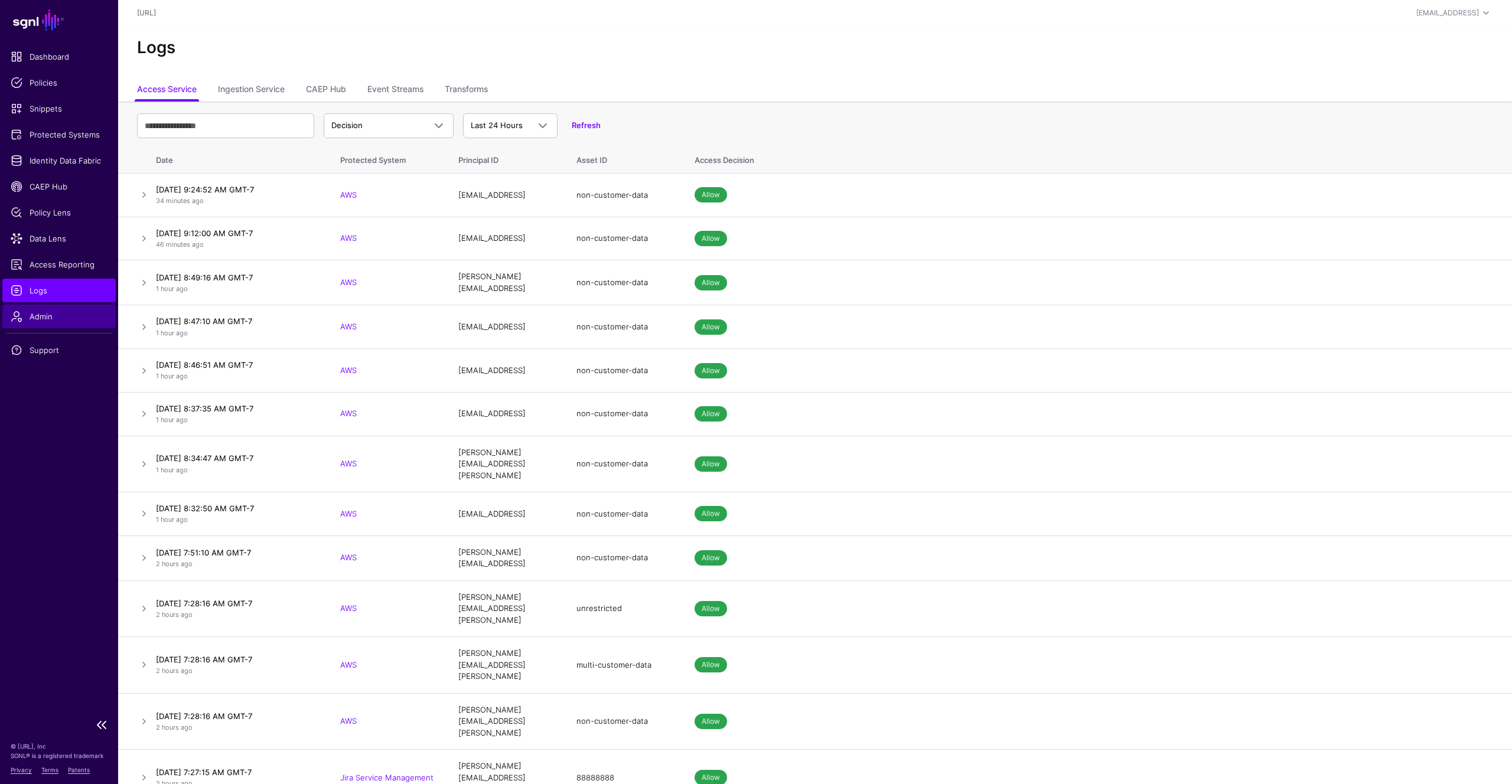
click at [48, 314] on span "Admin" at bounding box center [59, 316] width 97 height 12
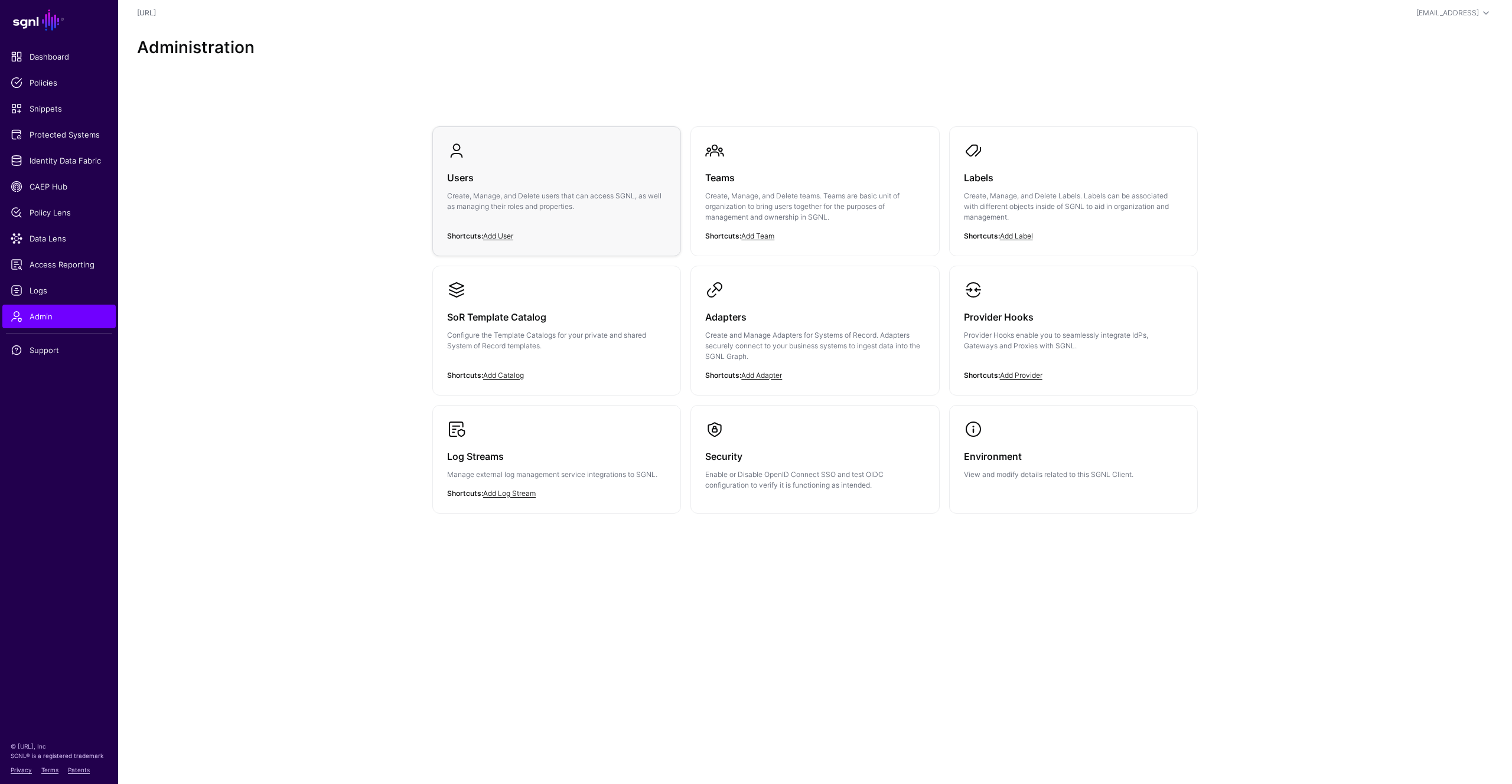
click at [468, 181] on h3 "Users" at bounding box center [557, 178] width 219 height 16
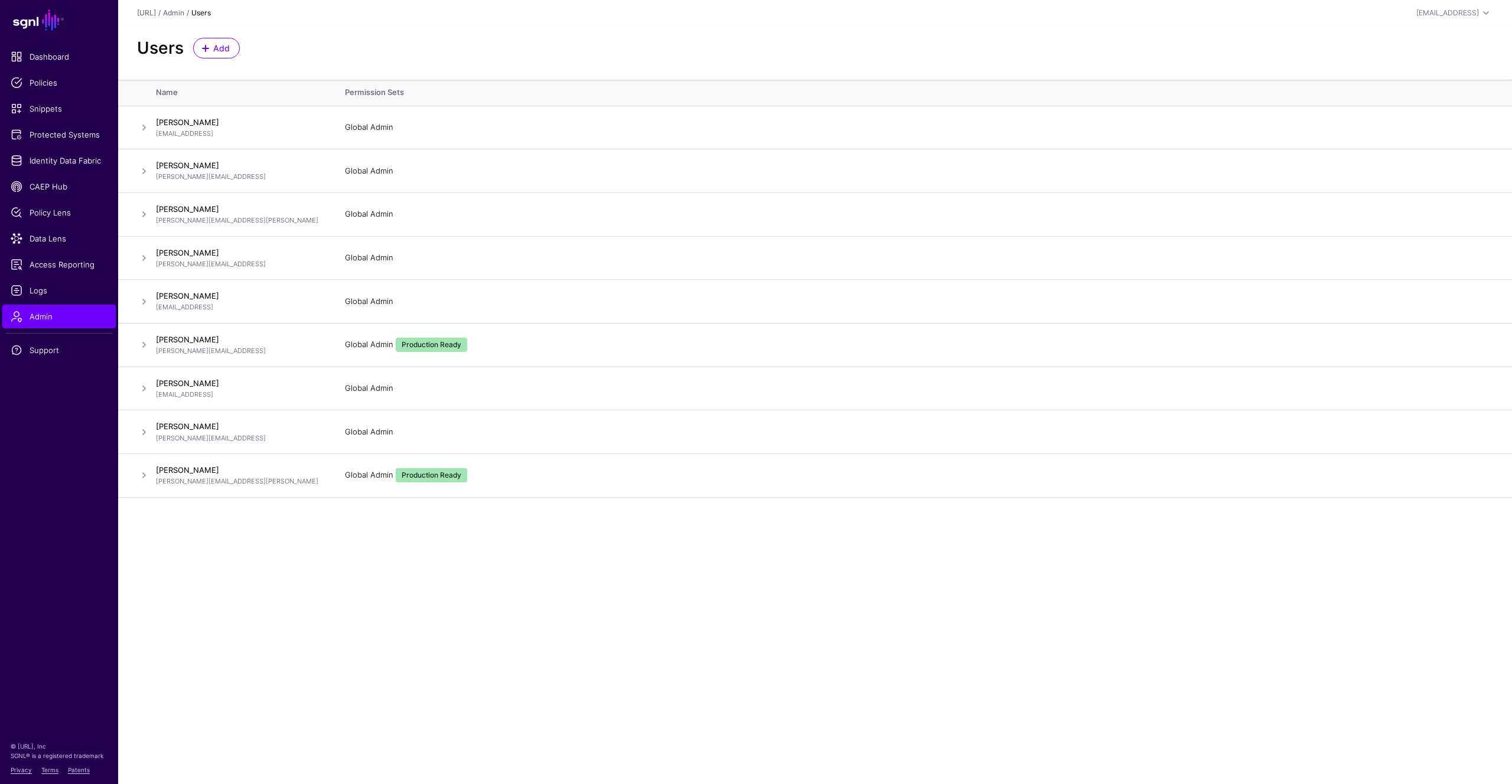
click at [371, 632] on main "SGNL Dashboard Policies Snippets Protected Systems Identity Data Fabric CAEP Hu…" at bounding box center [756, 392] width 1512 height 784
click at [451, 636] on main "SGNL Dashboard Policies Snippets Protected Systems Identity Data Fabric CAEP Hu…" at bounding box center [756, 392] width 1512 height 784
click at [463, 614] on main "SGNL Dashboard Policies Snippets Protected Systems Identity Data Fabric CAEP Hu…" at bounding box center [756, 392] width 1512 height 784
click at [455, 592] on main "SGNL Dashboard Policies Snippets Protected Systems Identity Data Fabric CAEP Hu…" at bounding box center [756, 392] width 1512 height 784
click at [145, 346] on span at bounding box center [144, 345] width 14 height 14
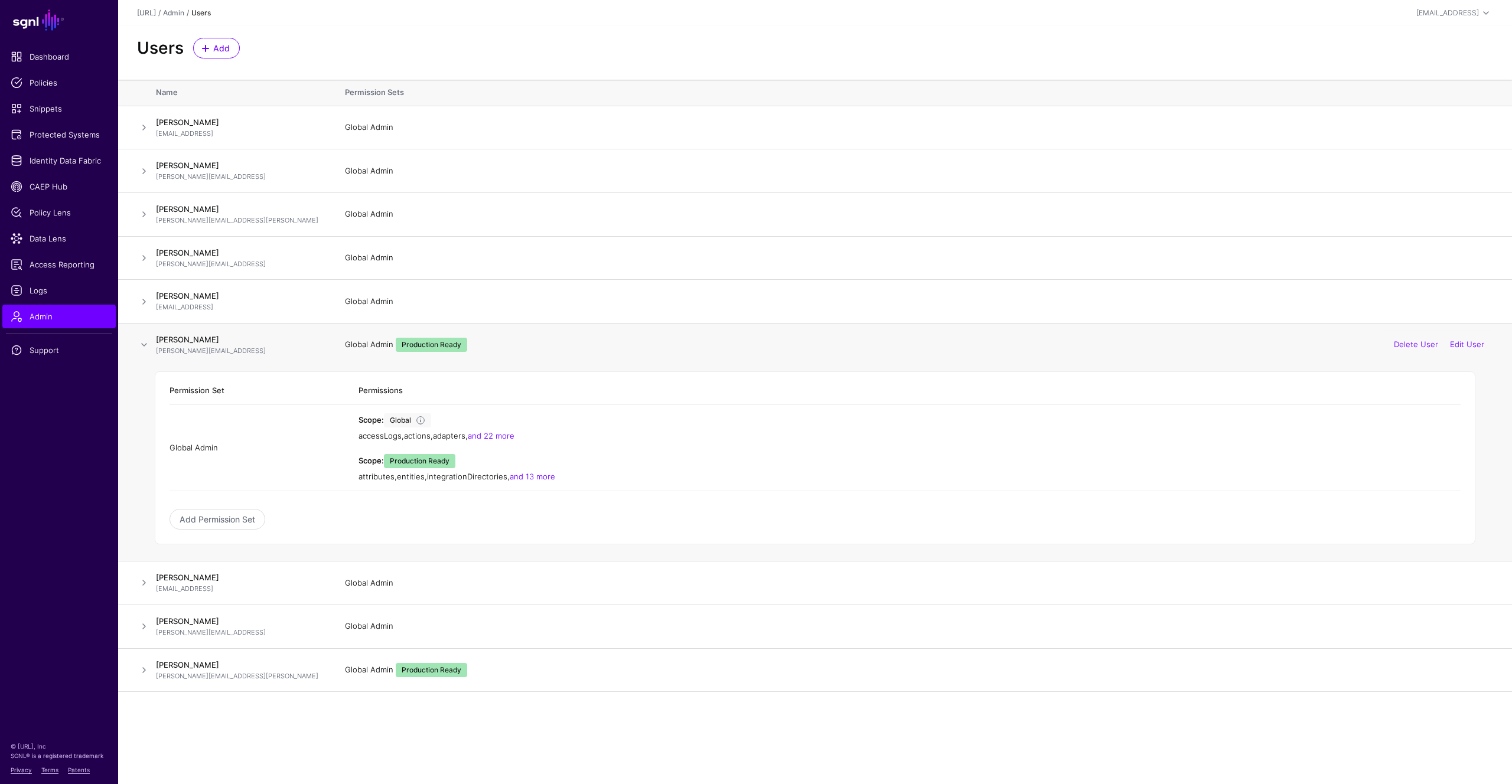
click at [146, 346] on span at bounding box center [144, 345] width 14 height 14
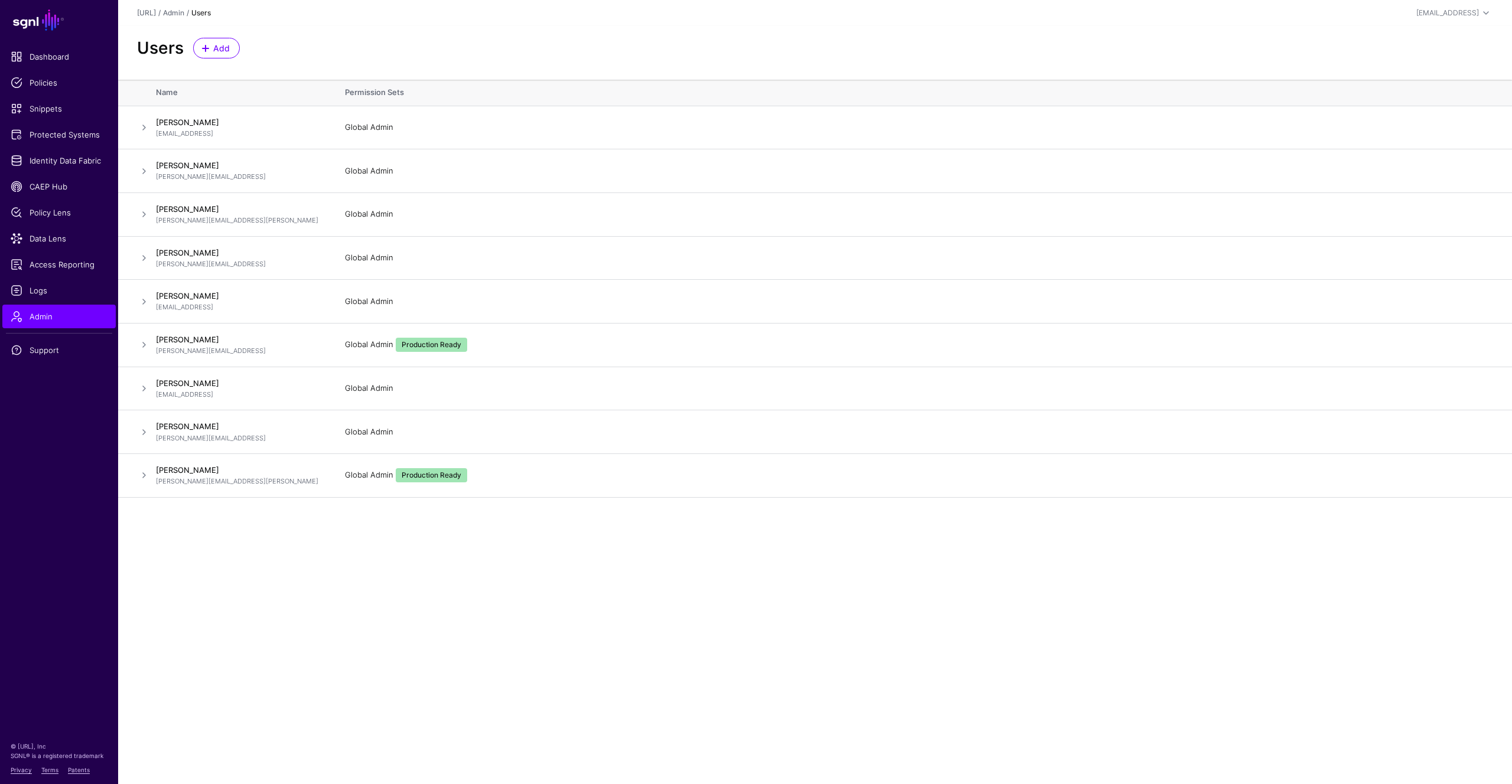
click at [429, 616] on main "SGNL Dashboard Policies Snippets Protected Systems Identity Data Fabric CAEP Hu…" at bounding box center [756, 392] width 1512 height 784
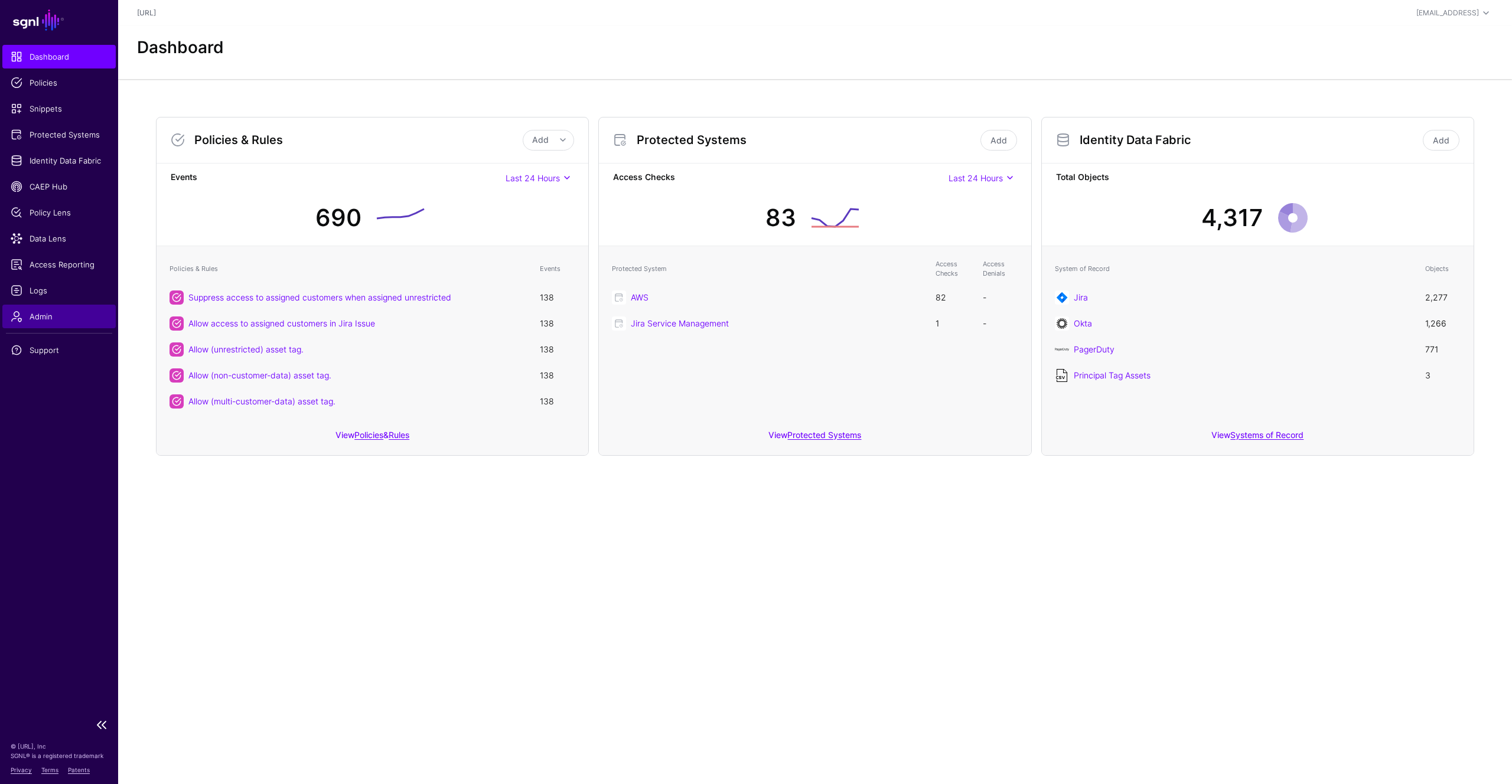
click at [51, 316] on span "Admin" at bounding box center [59, 316] width 97 height 12
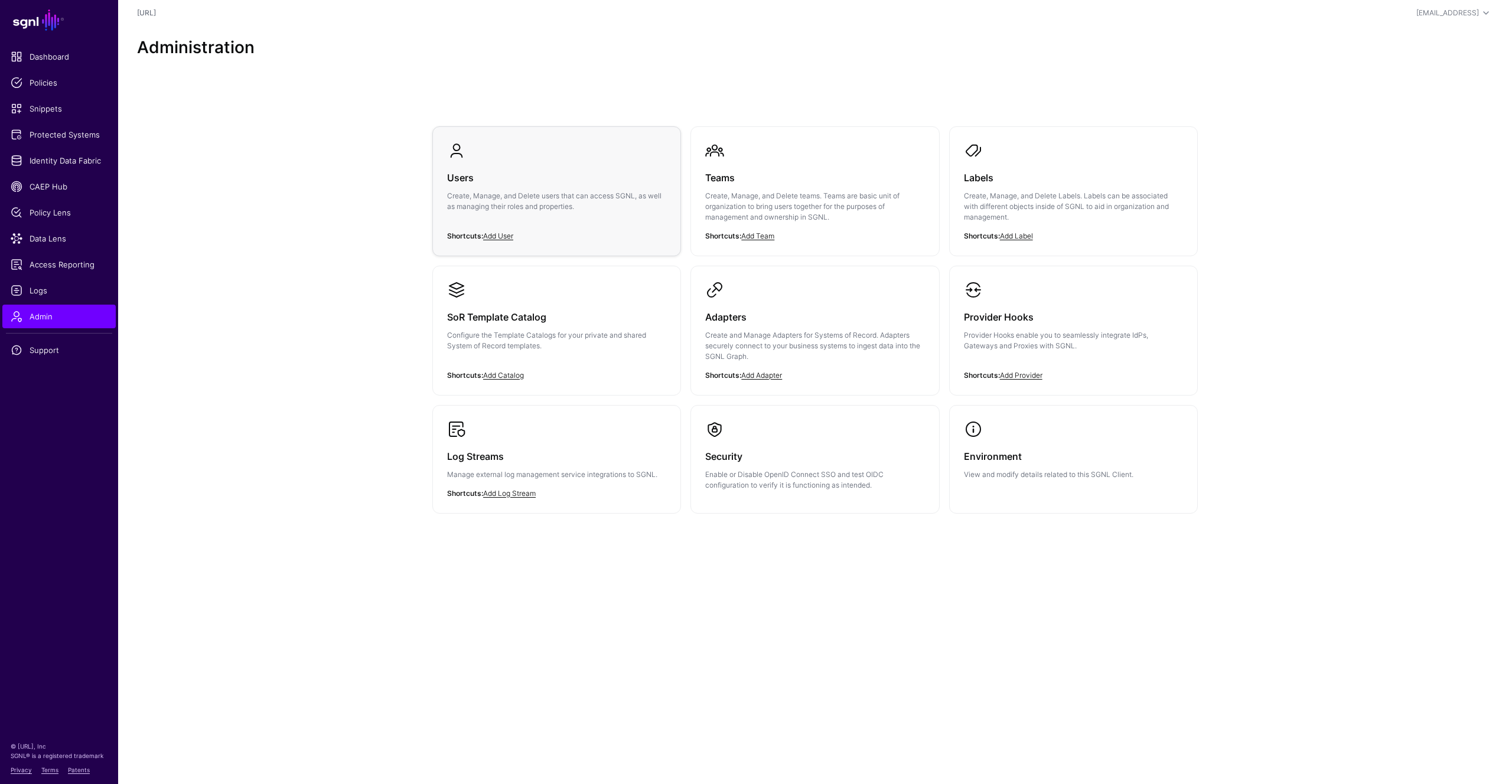
click at [522, 180] on h3 "Users" at bounding box center [557, 178] width 219 height 16
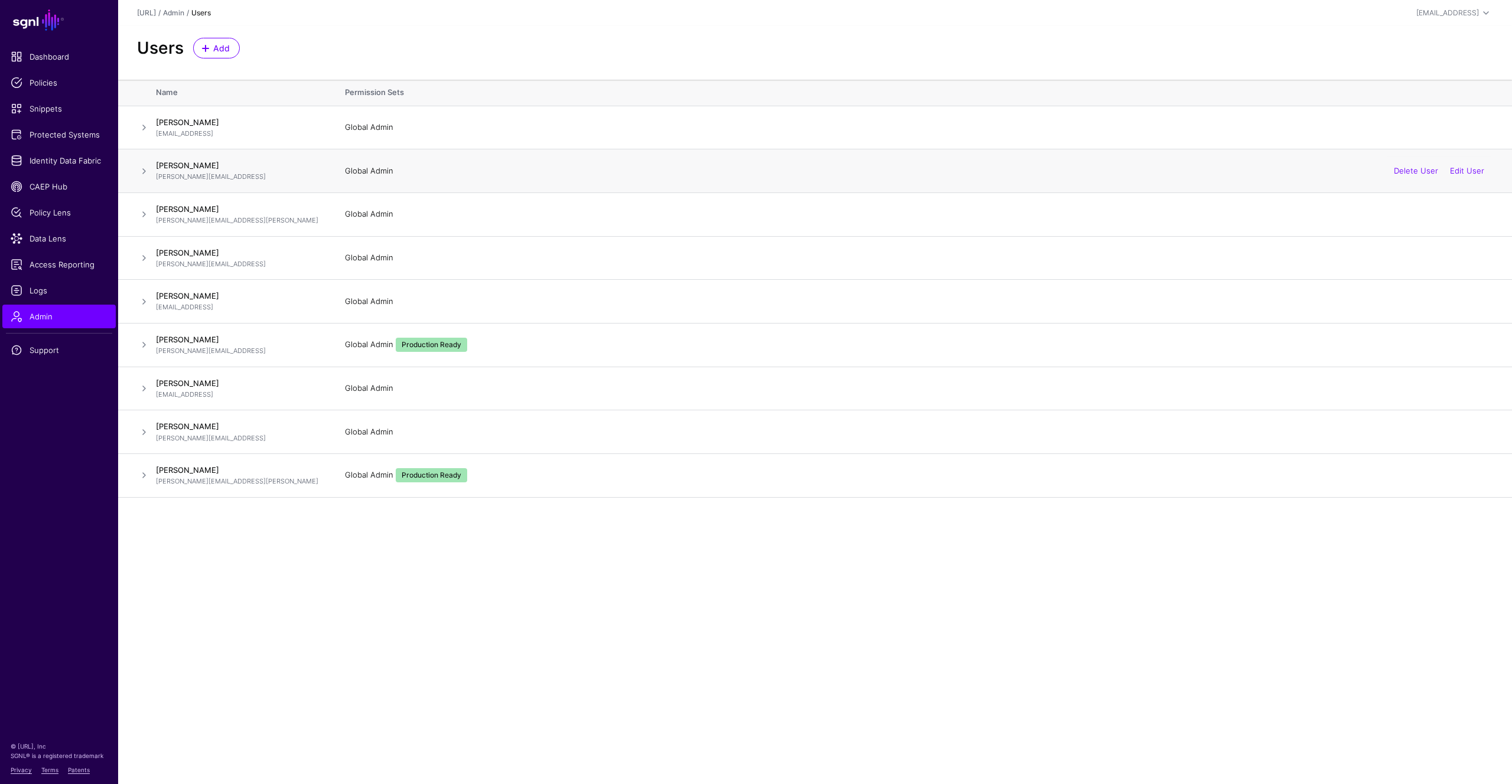
click at [144, 174] on span at bounding box center [144, 171] width 14 height 14
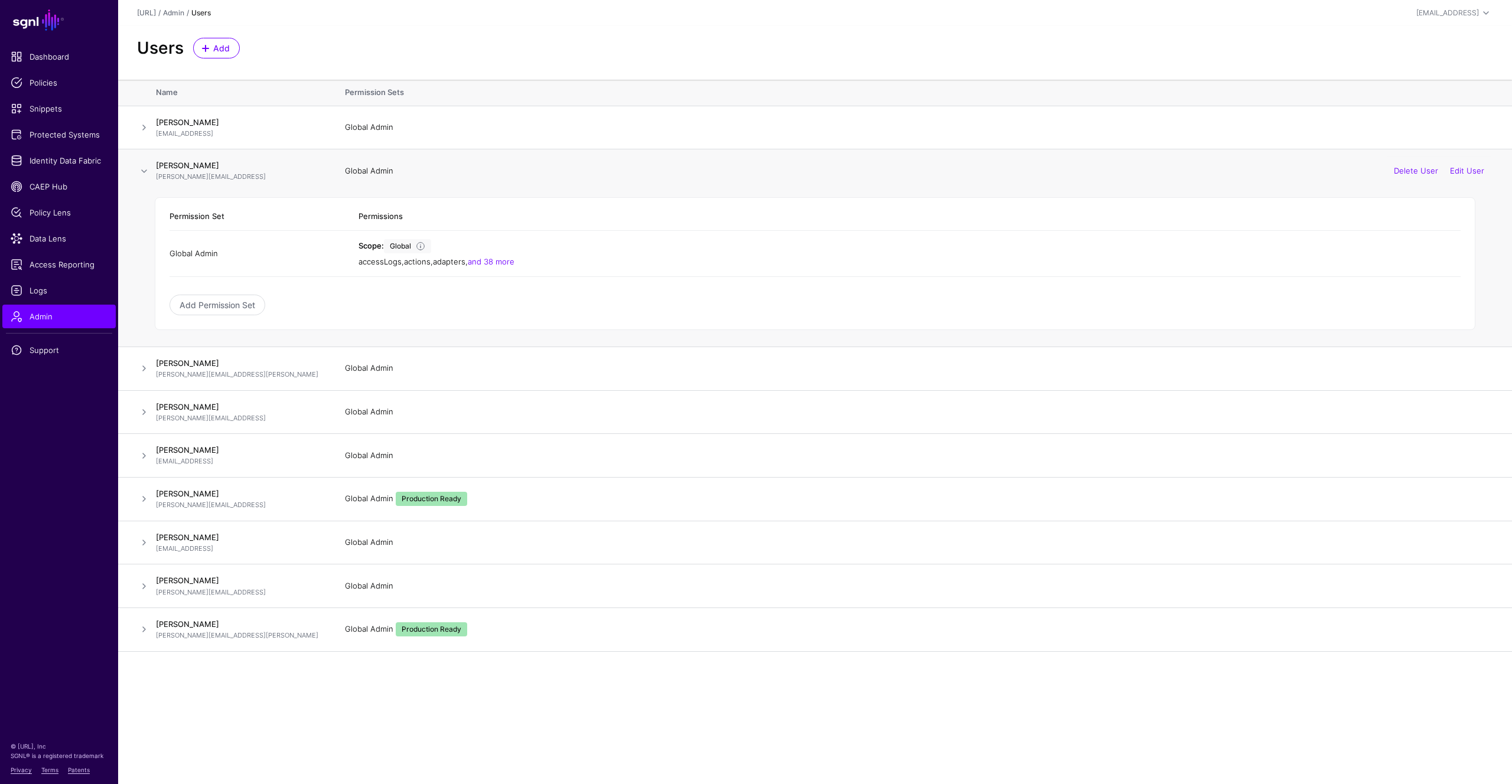
click at [863, 187] on td "Global Admin Delete User Edit User" at bounding box center [923, 170] width 1179 height 43
click at [46, 321] on span "Admin" at bounding box center [59, 316] width 97 height 12
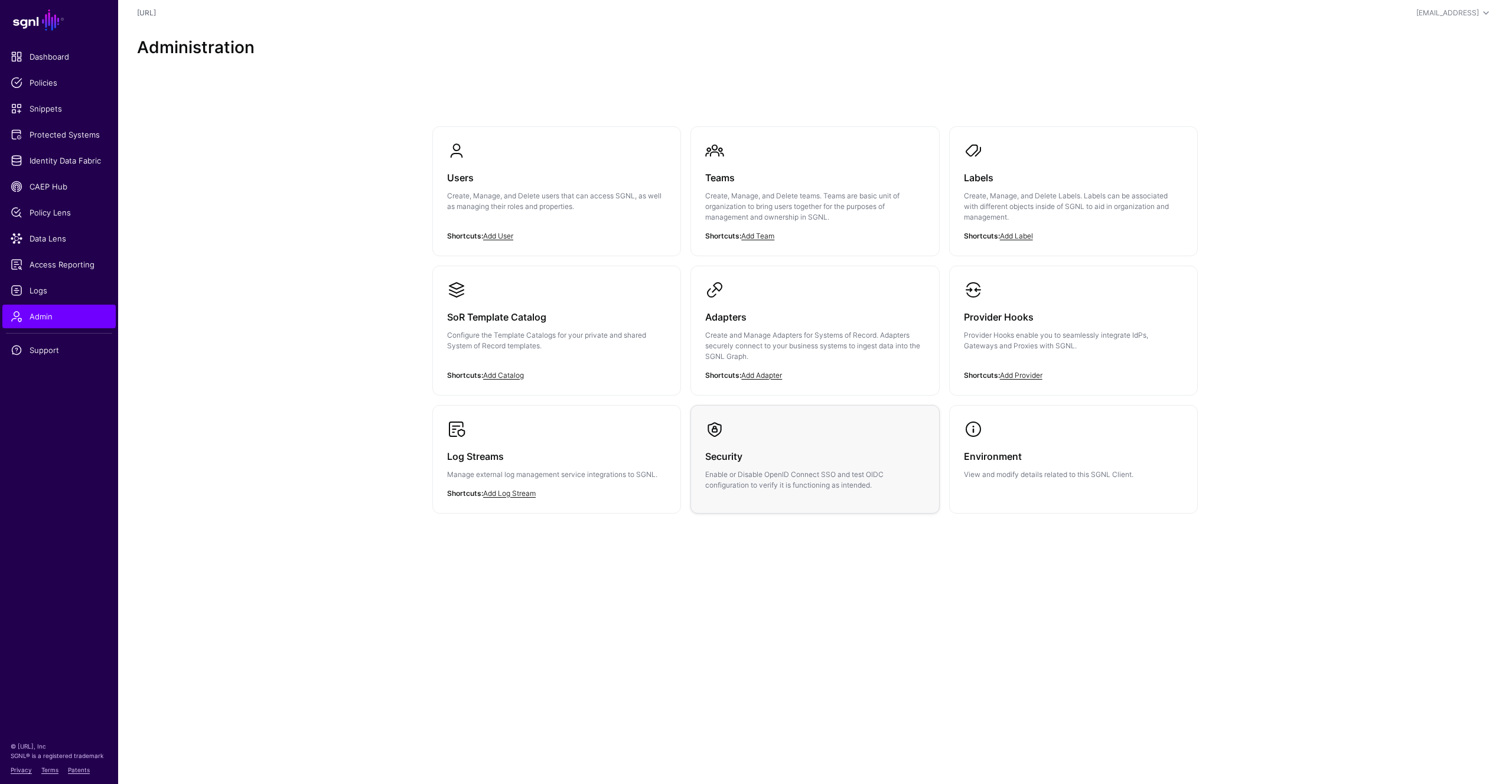
click at [830, 477] on p "Enable or Disable OpenID Connect SSO and test OIDC configuration to verify it i…" at bounding box center [815, 480] width 219 height 21
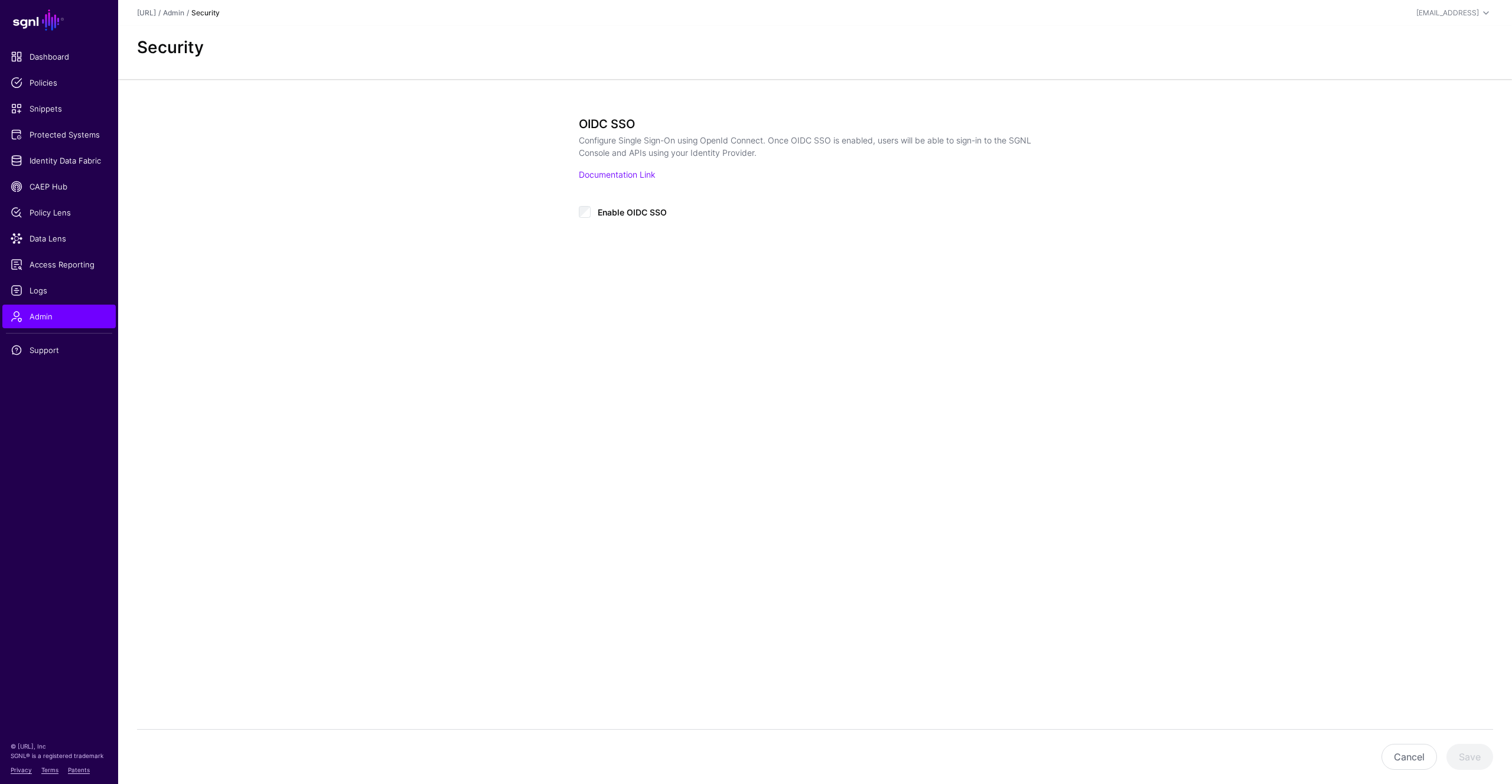
click at [720, 348] on div "**********" at bounding box center [815, 215] width 548 height 272
click at [37, 314] on span "Admin" at bounding box center [59, 316] width 97 height 12
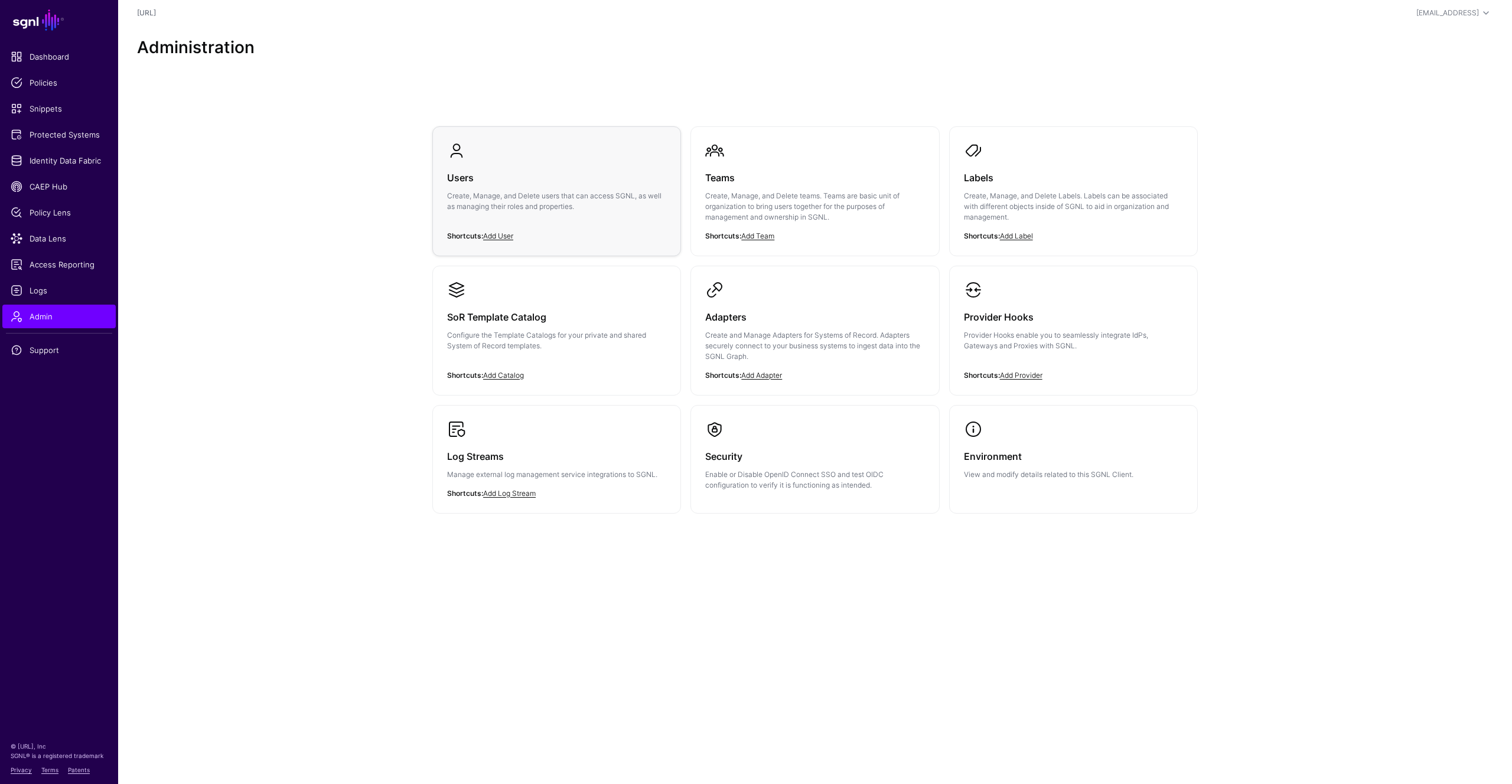
click at [531, 202] on p "Create, Manage, and Delete users that can access SGNL, as well as managing thei…" at bounding box center [557, 201] width 219 height 21
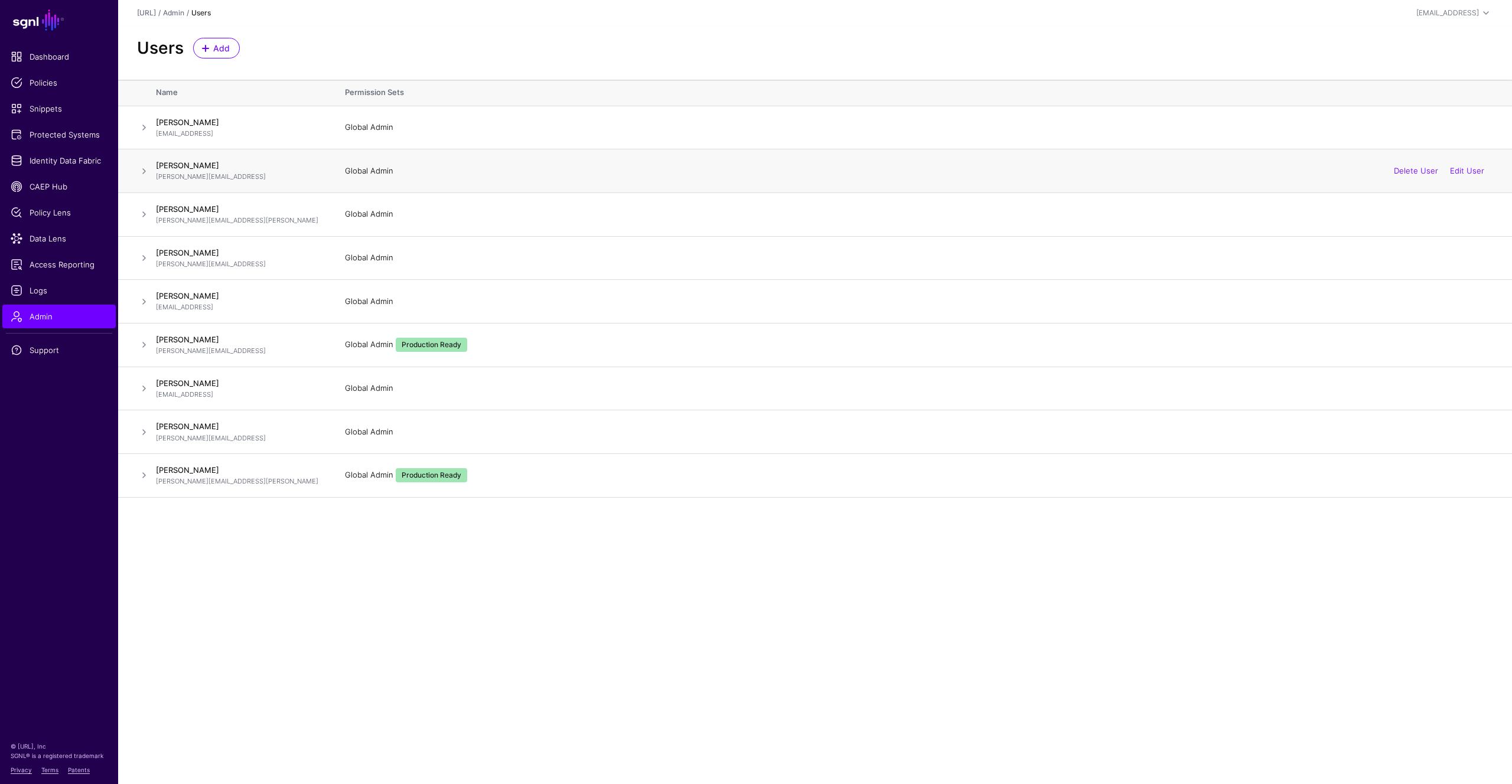
click at [140, 166] on span at bounding box center [144, 171] width 14 height 14
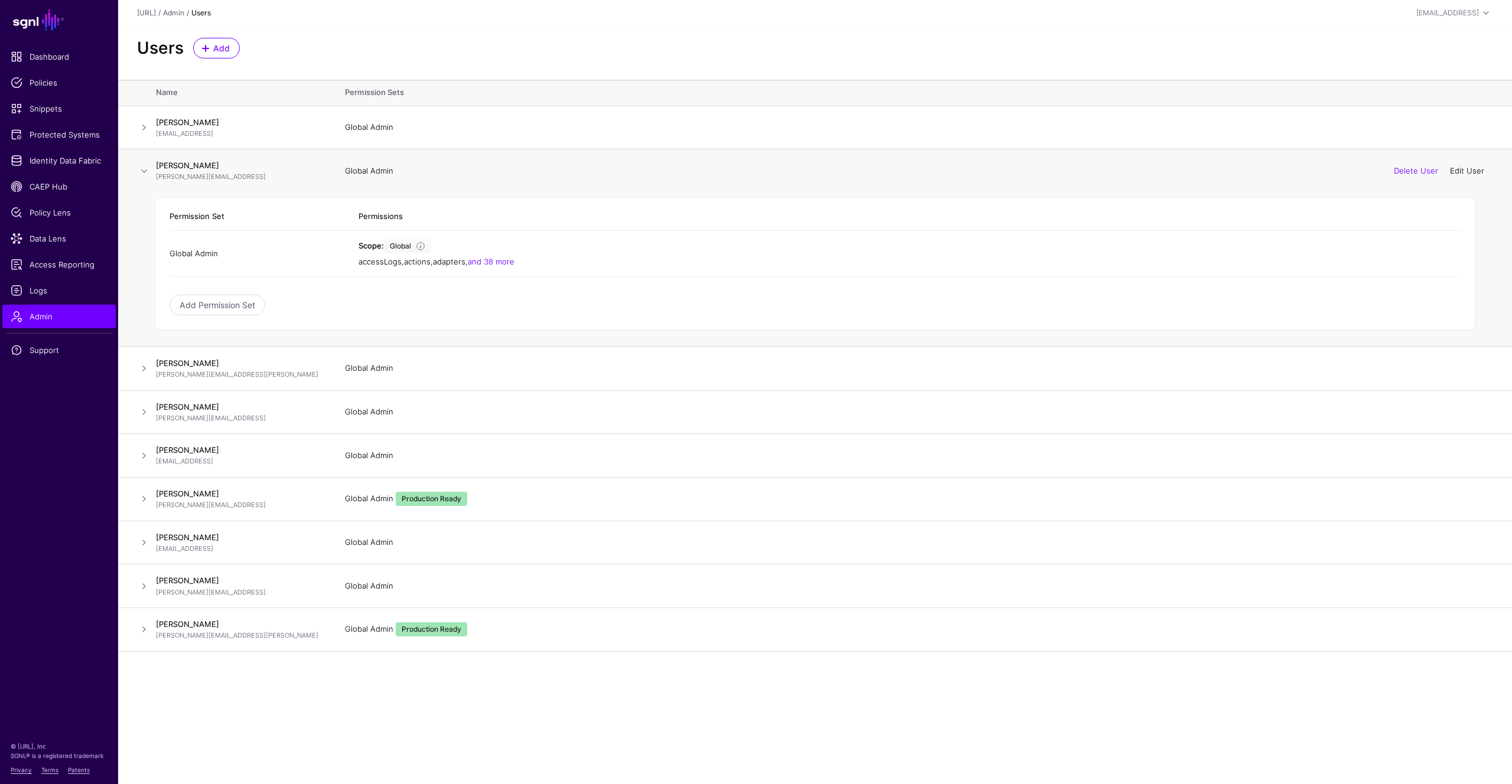
click at [1466, 170] on link "Edit User" at bounding box center [1467, 171] width 34 height 10
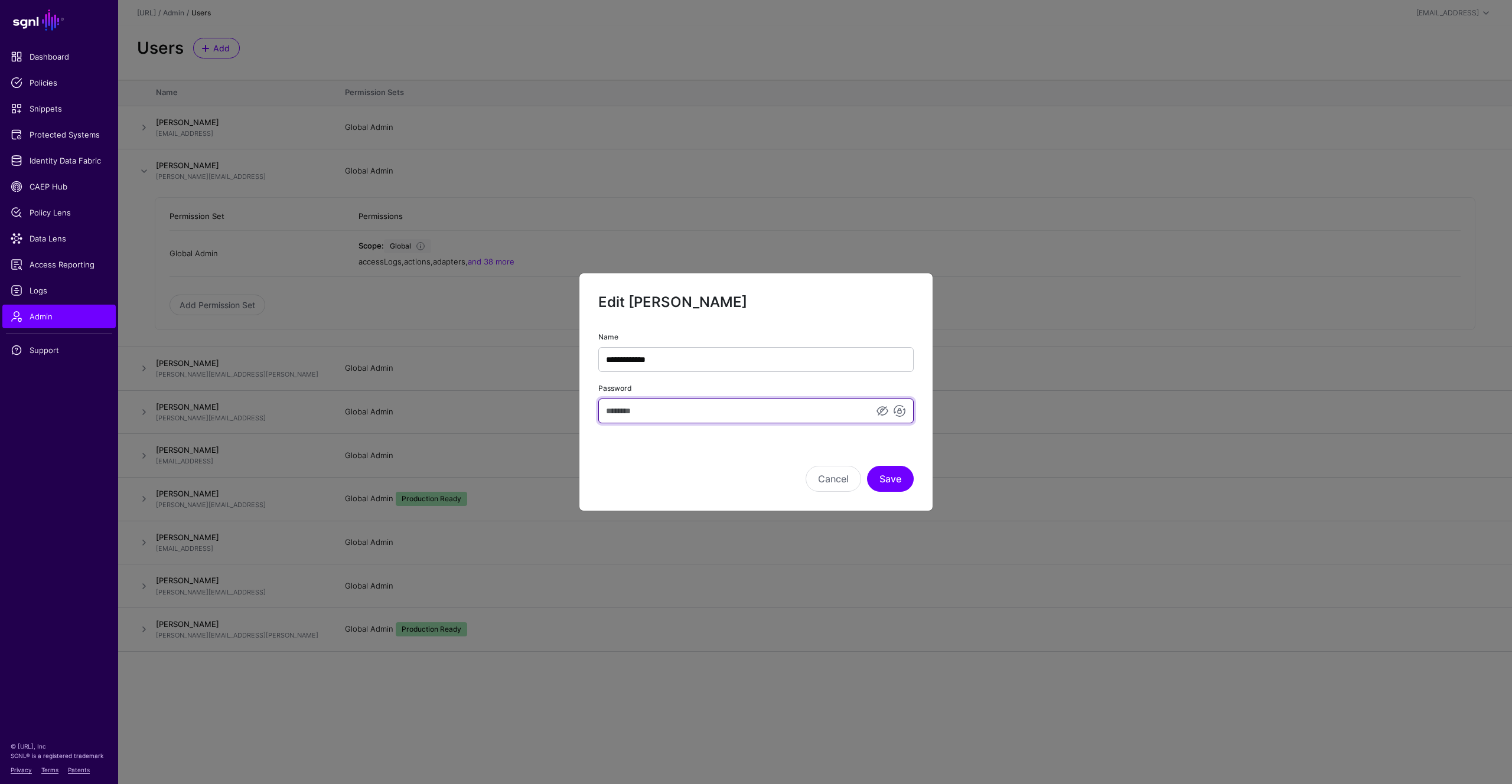
click at [711, 412] on input "Password" at bounding box center [756, 411] width 315 height 25
paste input "**********"
type input "**********"
click at [893, 480] on button "Save" at bounding box center [890, 479] width 46 height 26
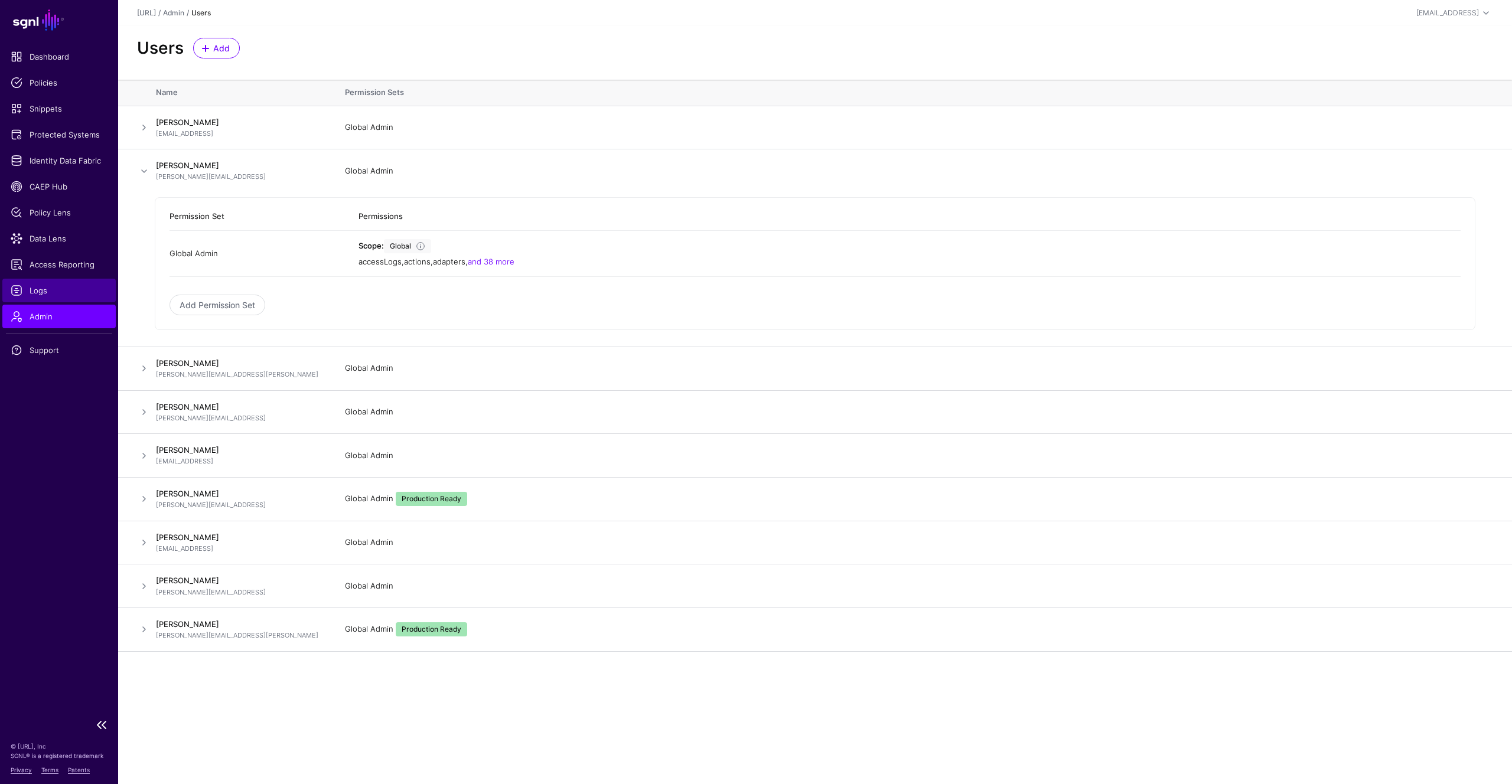
click at [45, 291] on span "Logs" at bounding box center [59, 290] width 97 height 12
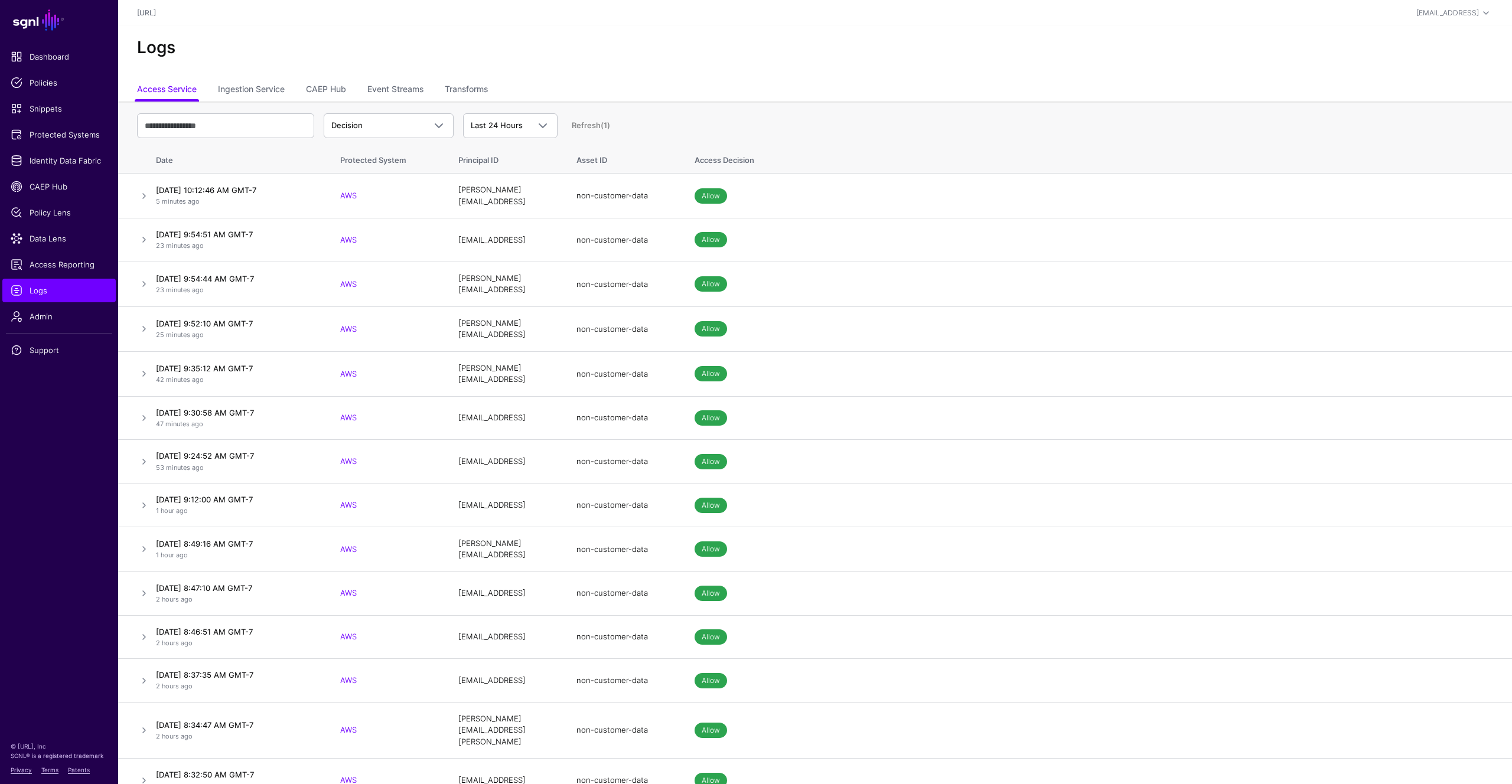
click at [884, 104] on th "Decision Decision Match Last 24 Hours Last 24 Hours Last 7 Days Last 30 Days La…" at bounding box center [815, 122] width 1394 height 42
click at [259, 89] on link "Ingestion Service" at bounding box center [251, 90] width 67 height 22
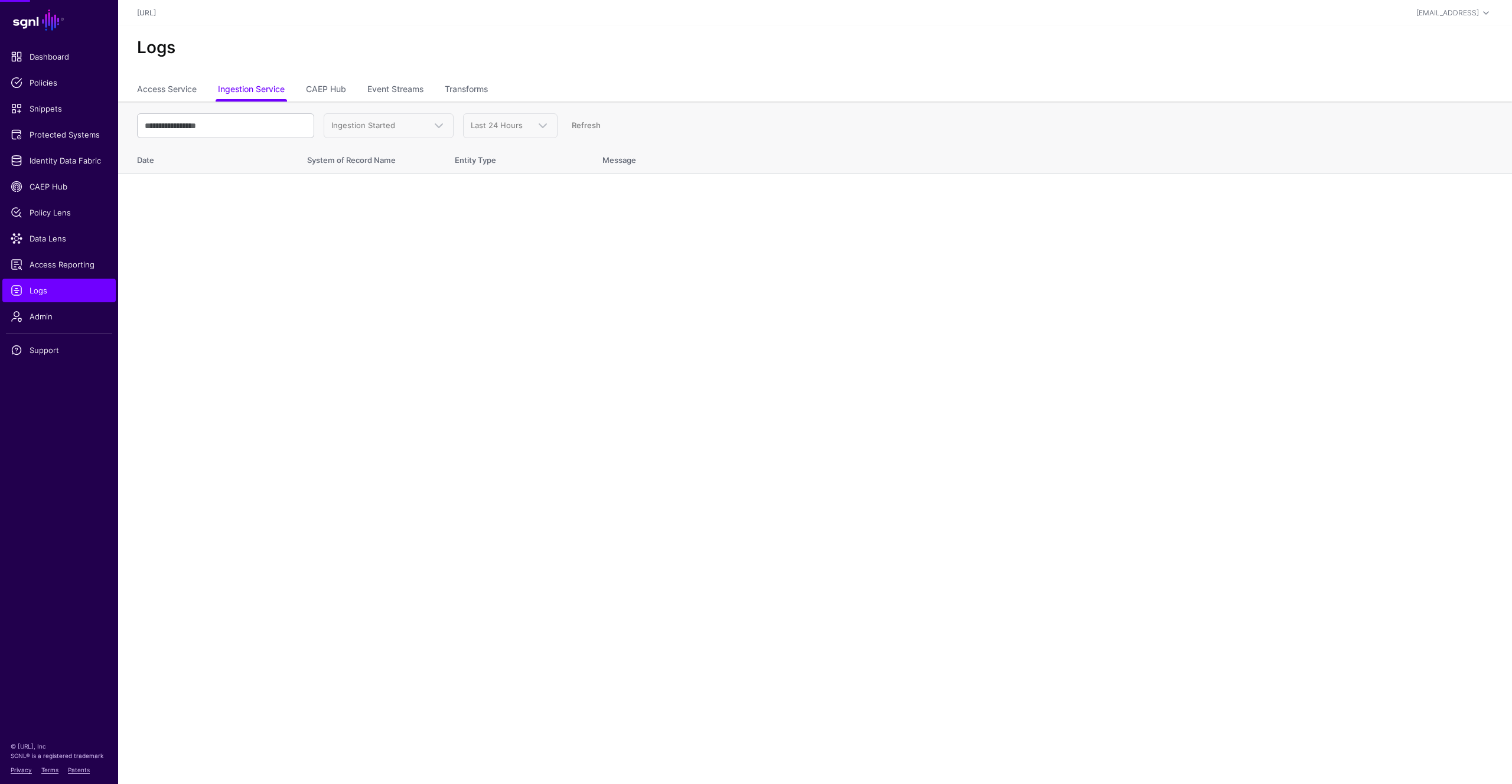
click at [259, 89] on link "Ingestion Service" at bounding box center [251, 90] width 67 height 22
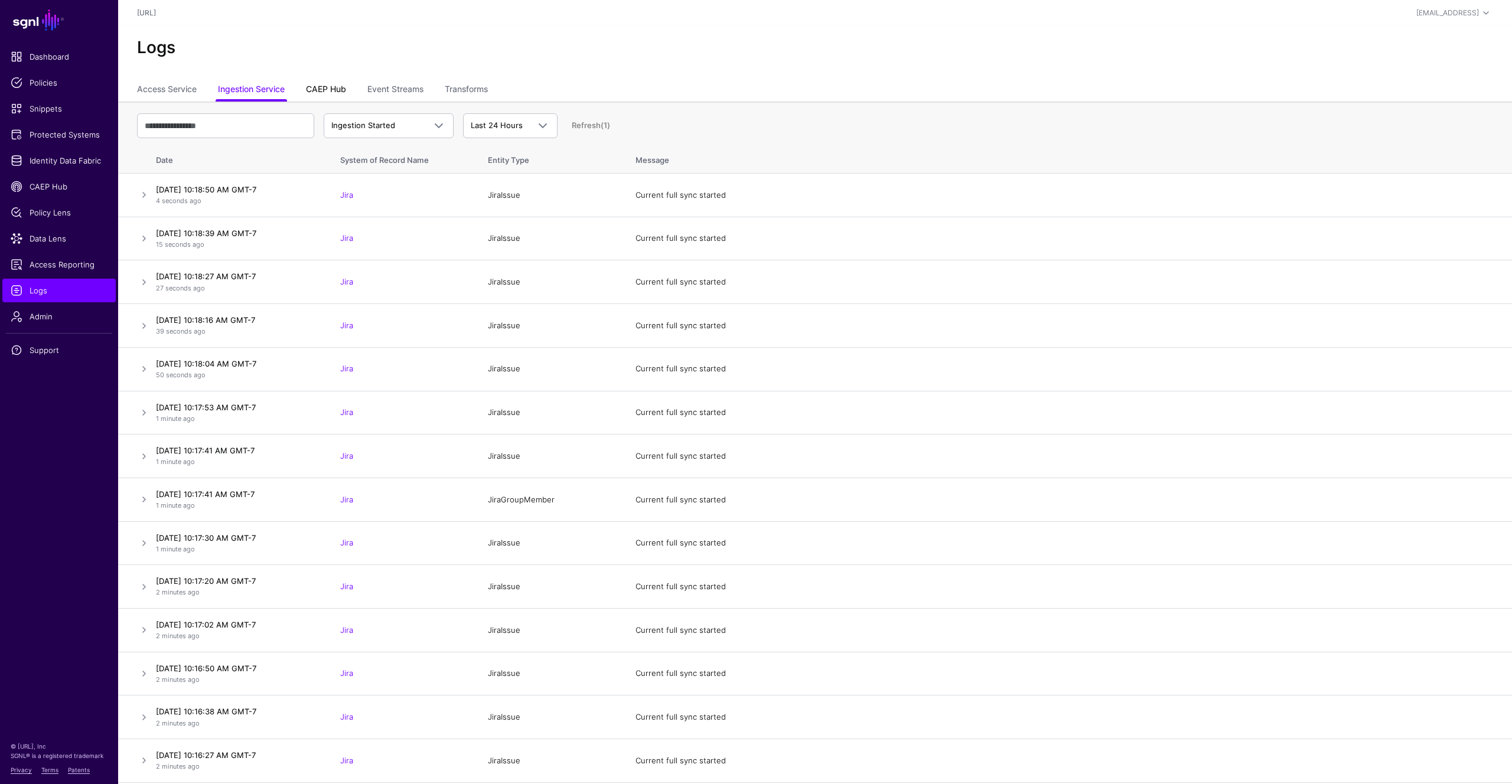
click at [333, 86] on link "CAEP Hub" at bounding box center [326, 90] width 40 height 22
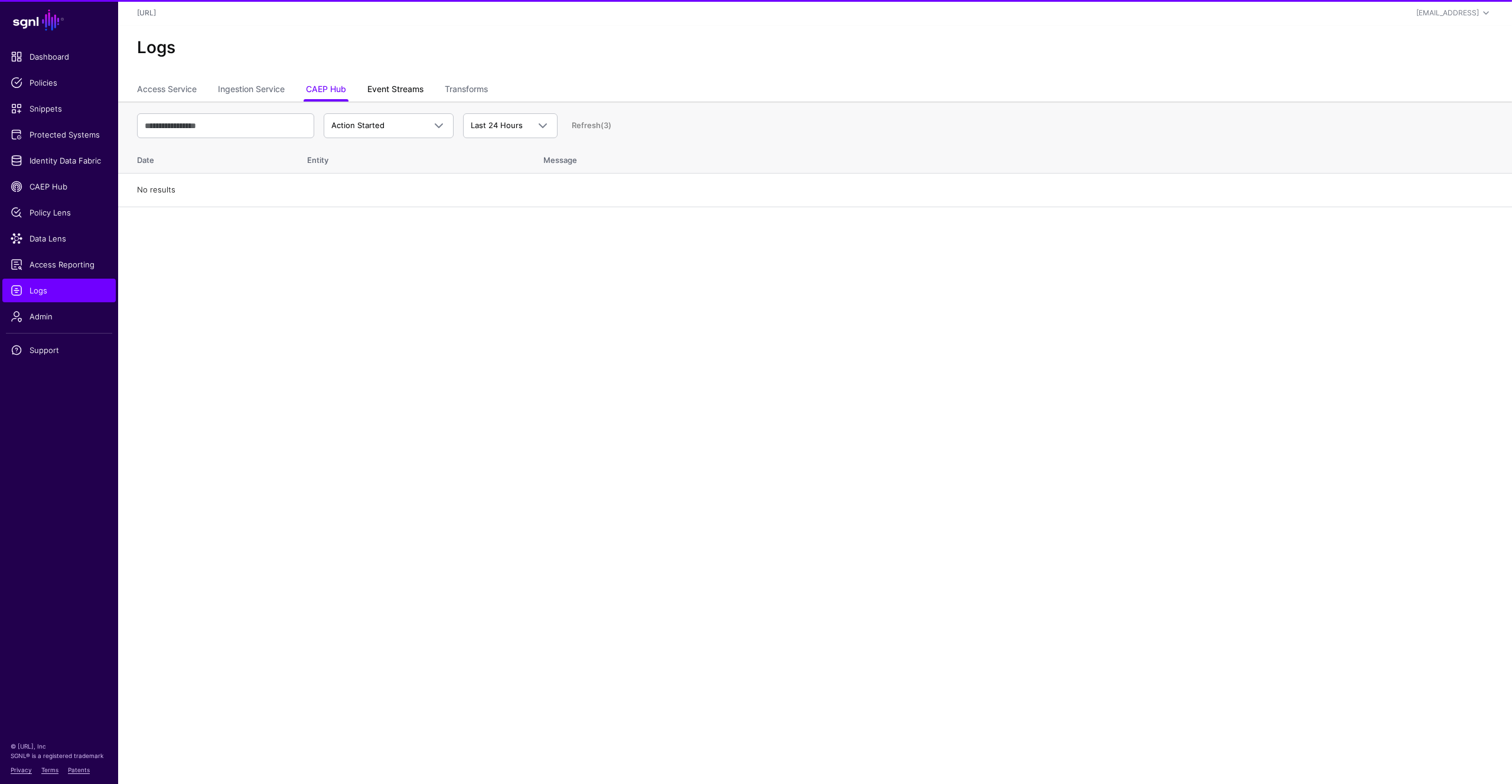
click at [399, 86] on link "Event Streams" at bounding box center [395, 90] width 56 height 22
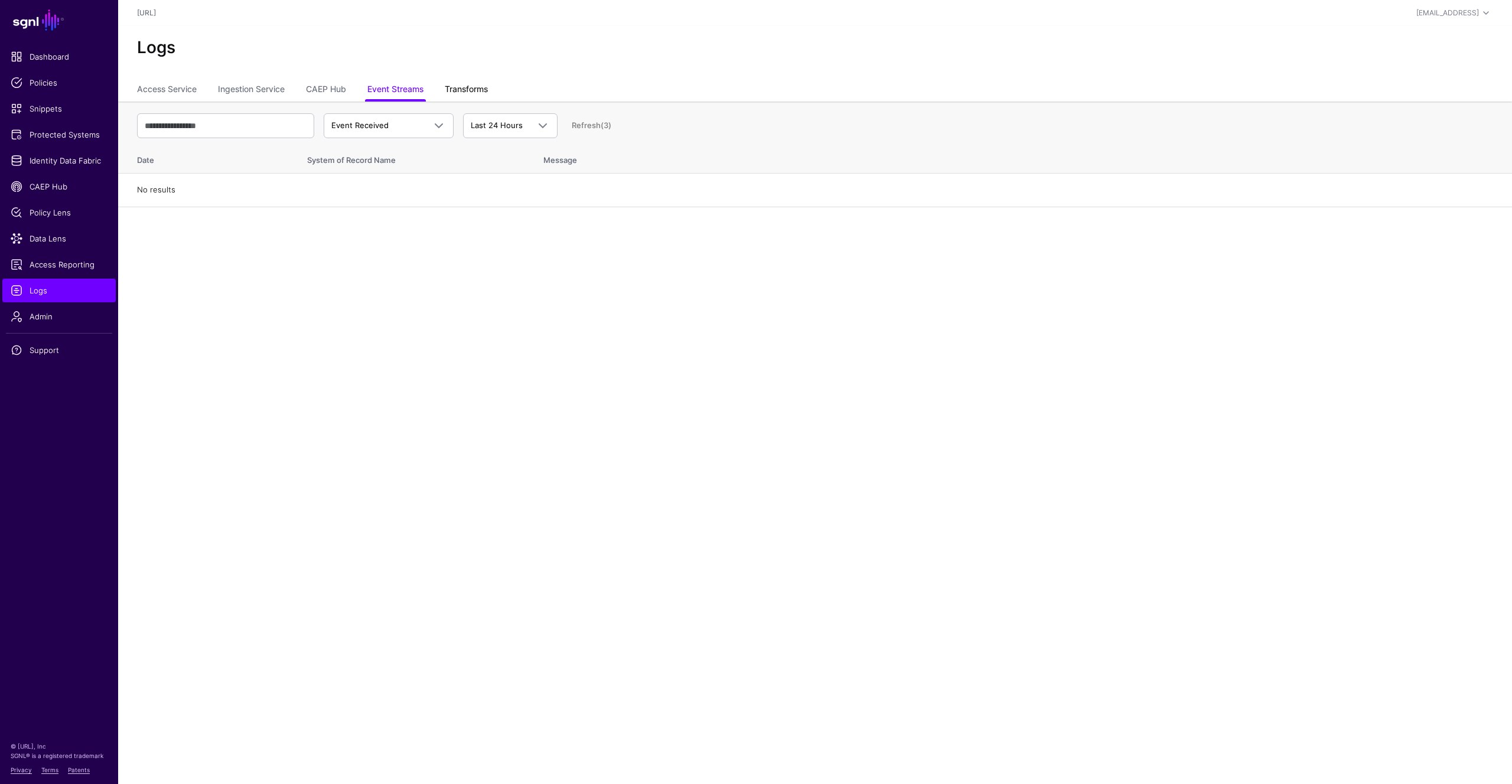
click at [469, 87] on link "Transforms" at bounding box center [466, 90] width 43 height 22
click at [581, 61] on div "Logs" at bounding box center [815, 52] width 1394 height 53
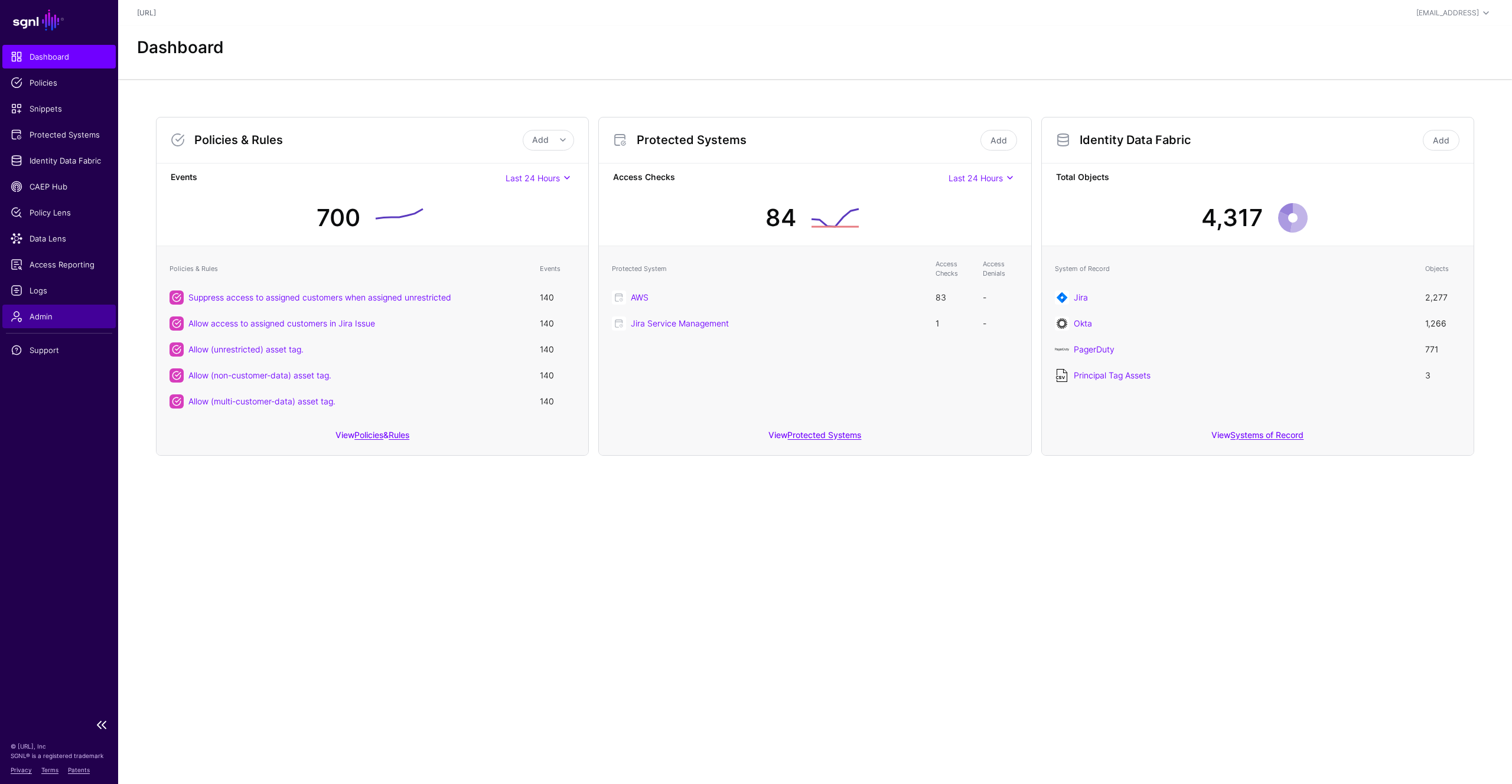
click at [44, 309] on link "Admin" at bounding box center [59, 316] width 113 height 24
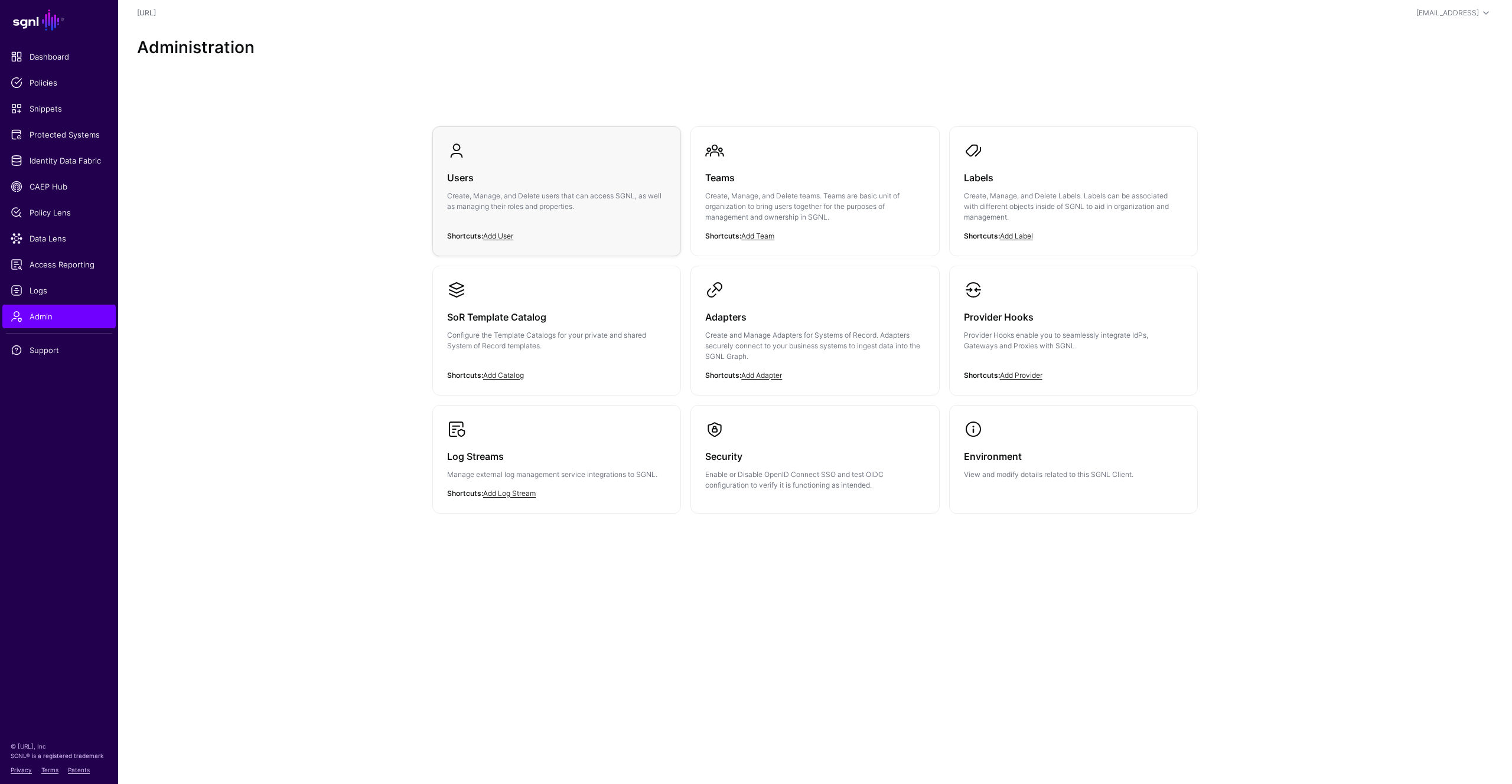
click at [523, 203] on p "Create, Manage, and Delete users that can access SGNL, as well as managing thei…" at bounding box center [557, 201] width 219 height 21
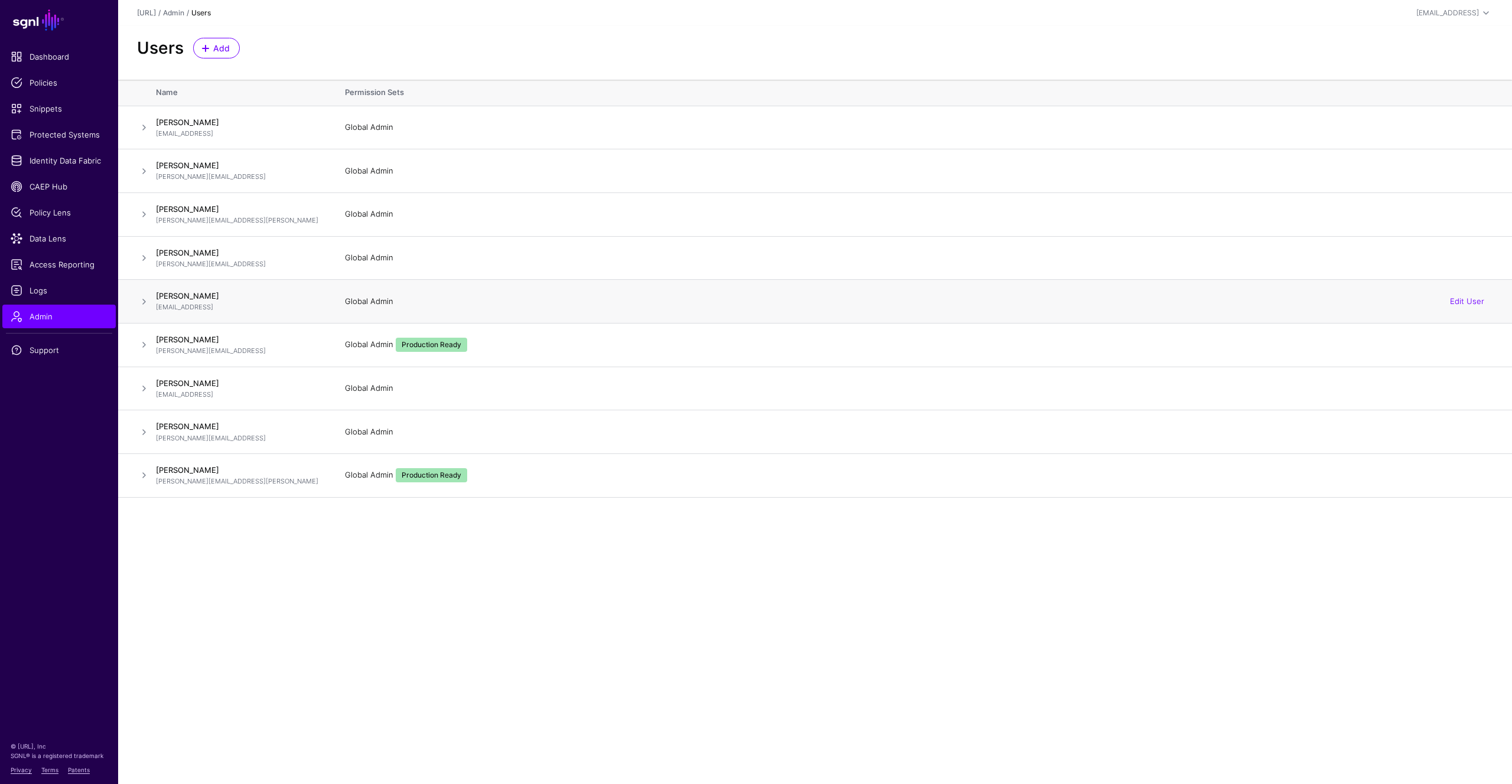
click at [144, 299] on span at bounding box center [144, 302] width 14 height 14
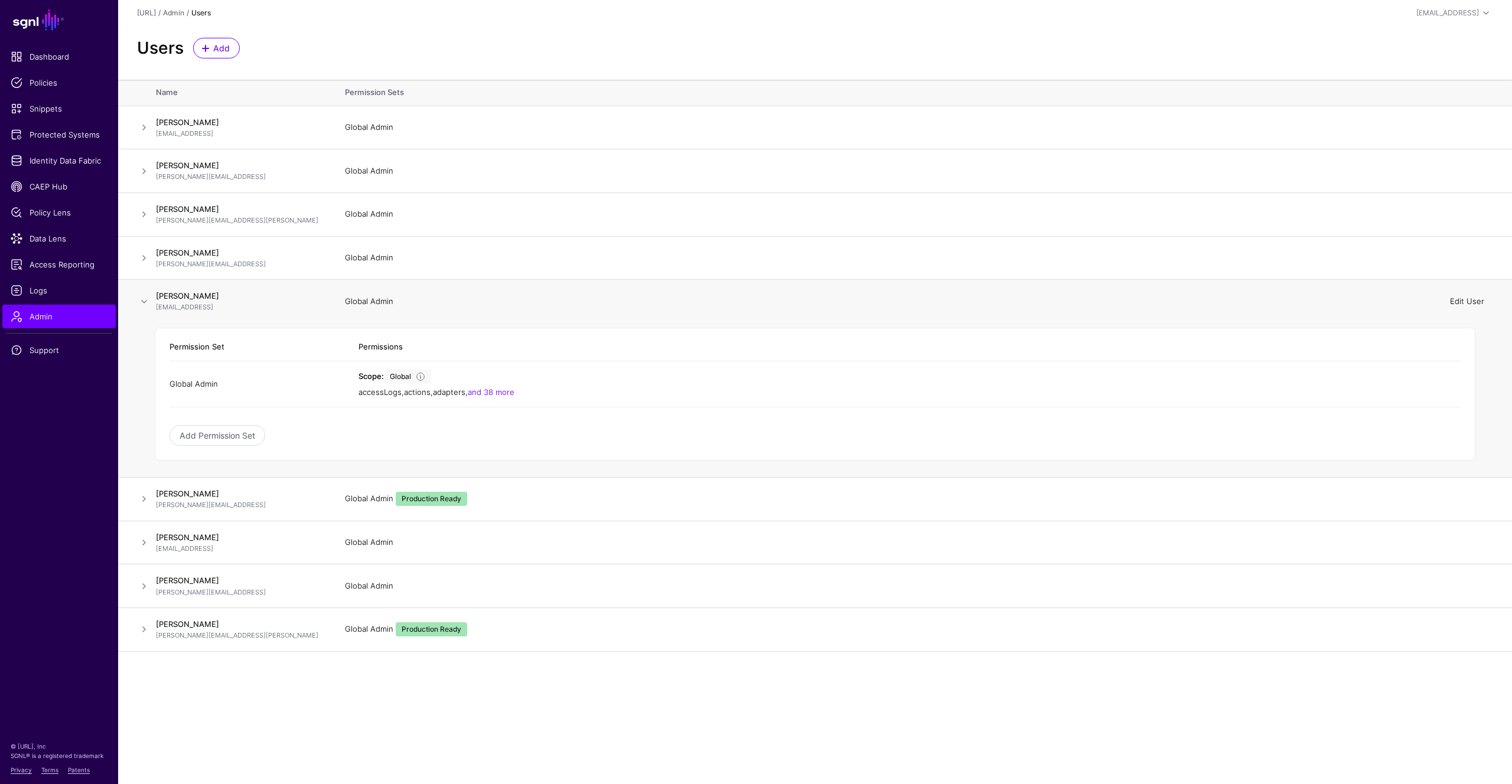
click at [1457, 304] on link "Edit User" at bounding box center [1467, 301] width 34 height 10
click at [658, 43] on div "Users Add" at bounding box center [815, 48] width 1366 height 20
click at [43, 297] on link "Logs" at bounding box center [59, 290] width 113 height 24
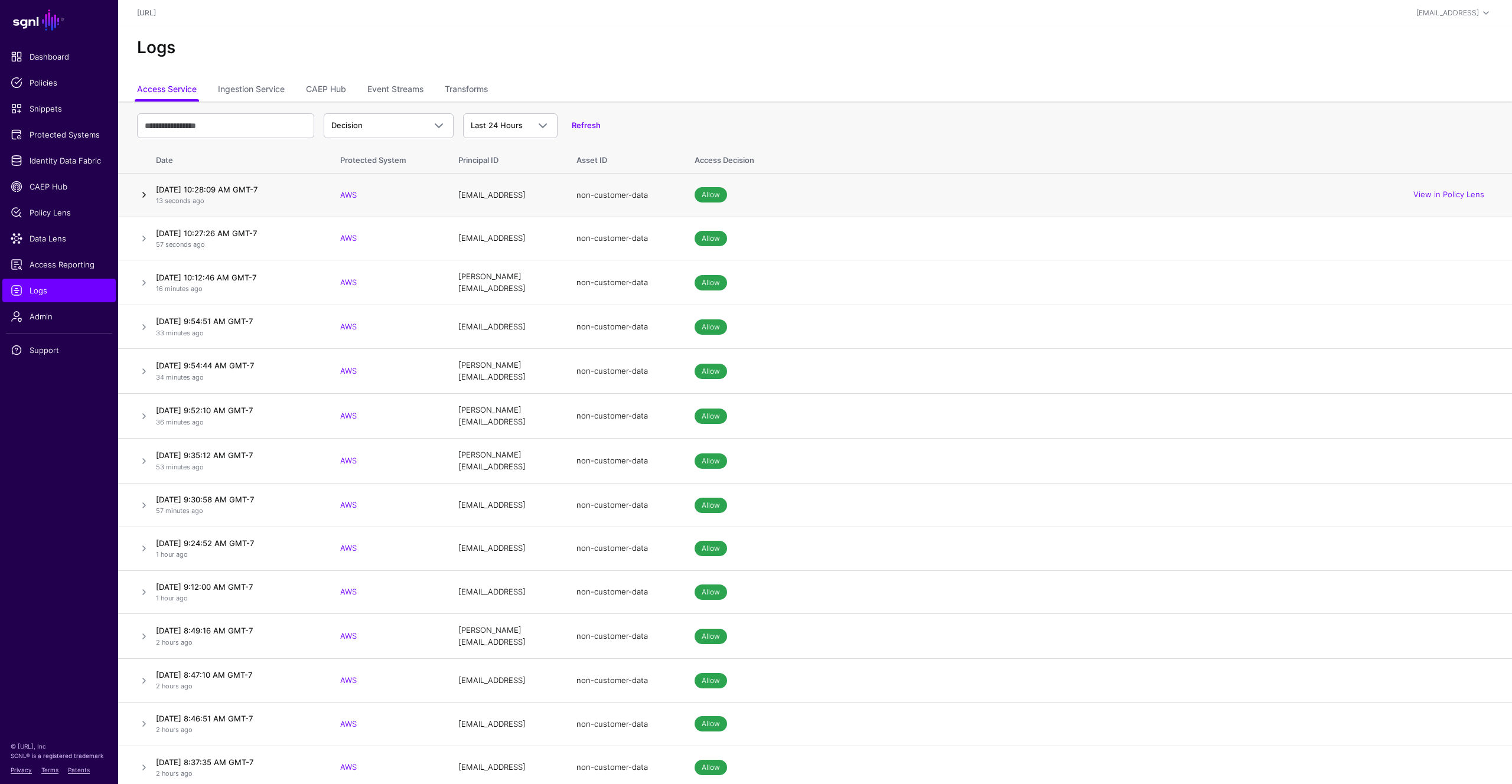
click at [142, 196] on link at bounding box center [144, 195] width 14 height 14
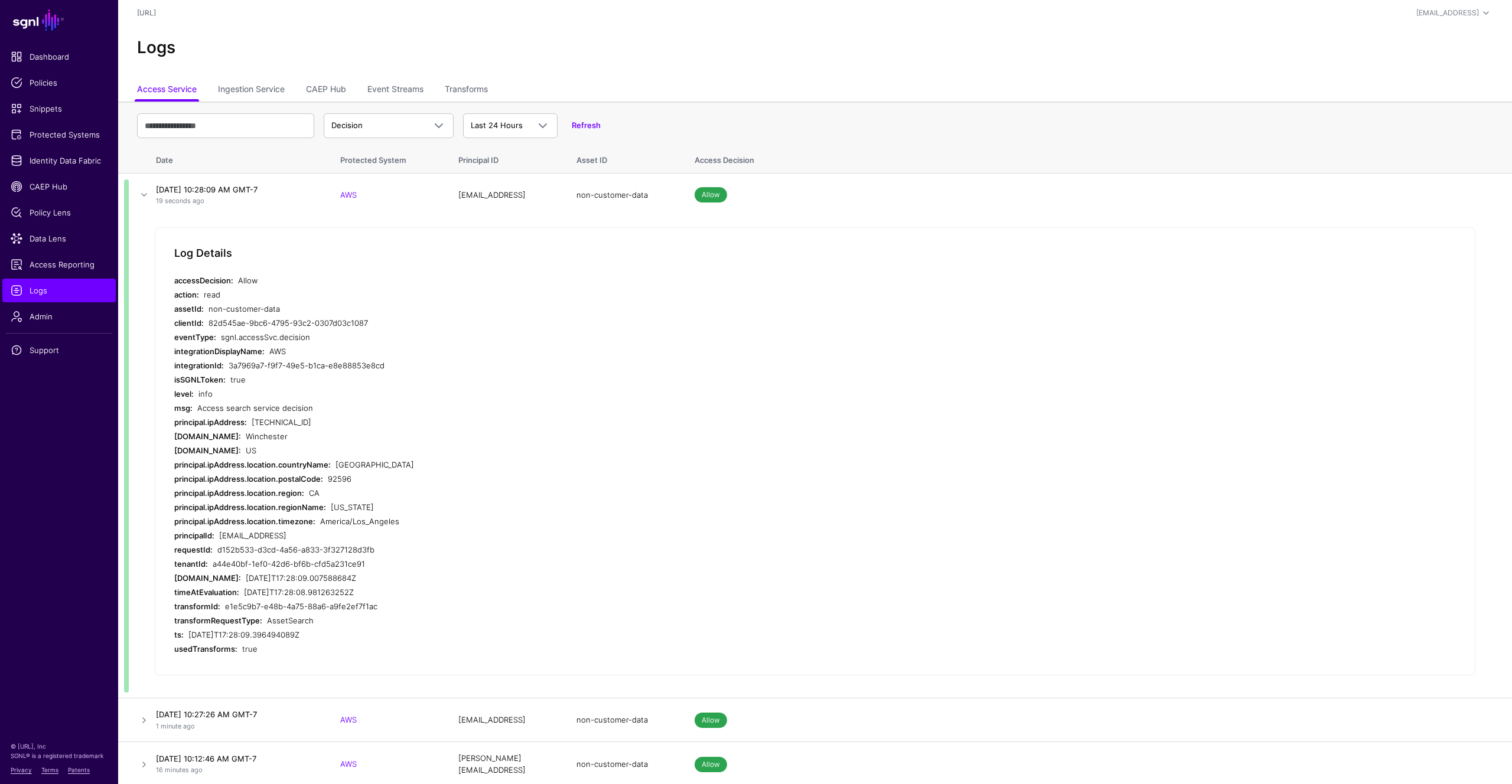
click at [697, 50] on h2 "Logs" at bounding box center [815, 47] width 1356 height 20
click at [33, 313] on span "Admin" at bounding box center [59, 316] width 97 height 12
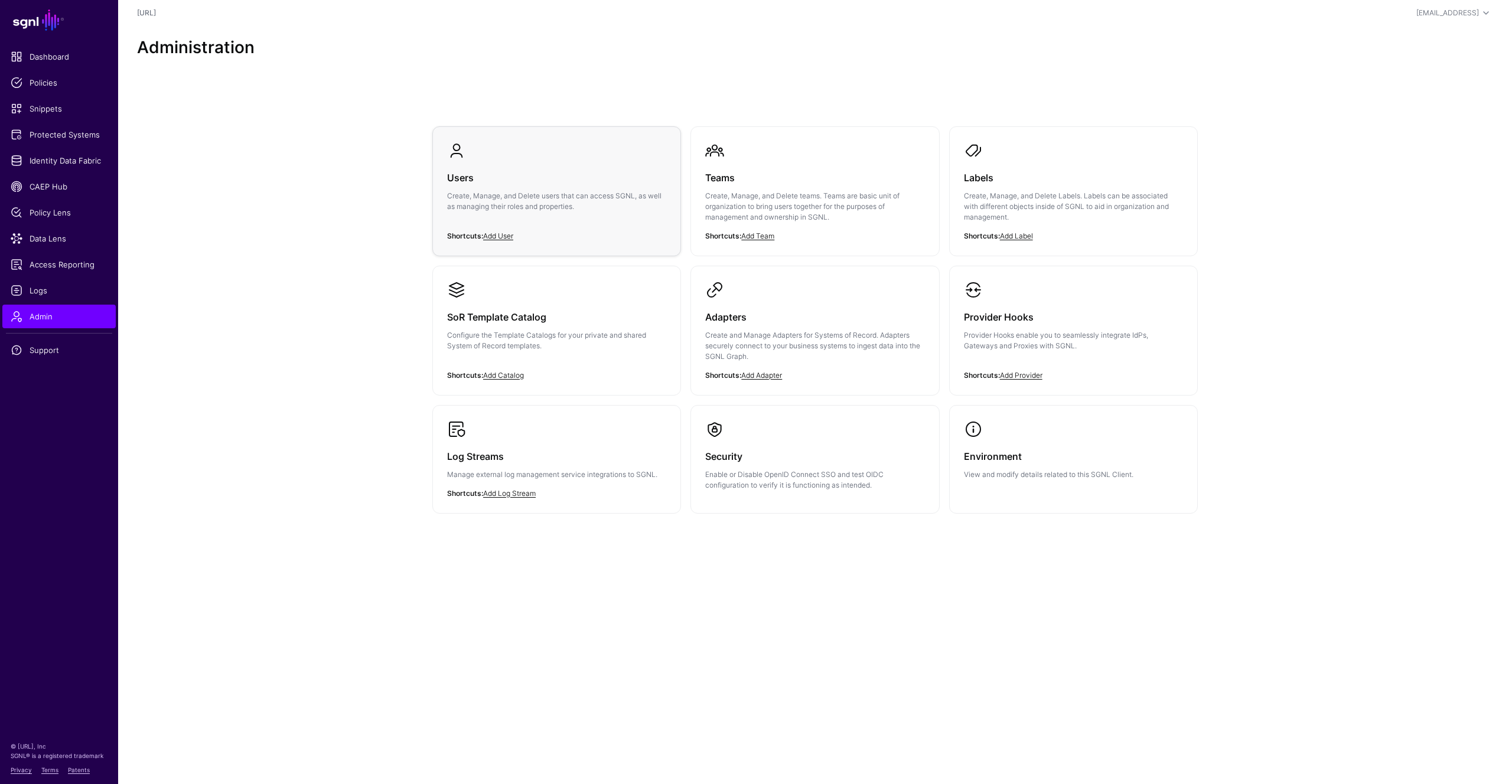
click at [552, 187] on div "Users Create, Manage, and Delete users that can access SGNL, as well as managin…" at bounding box center [557, 195] width 219 height 71
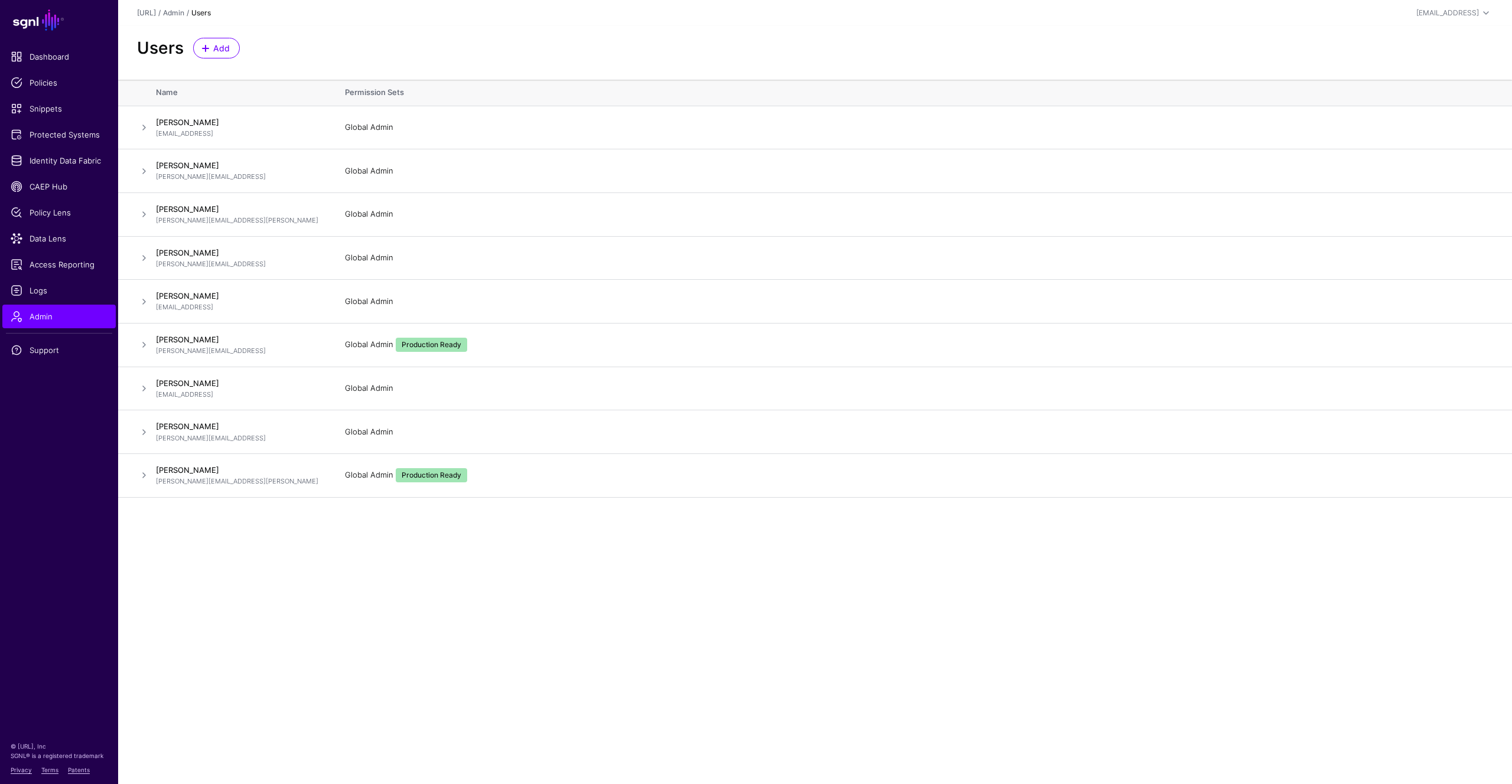
click at [459, 578] on main "SGNL Dashboard Policies Snippets Protected Systems Identity Data Fabric CAEP Hu…" at bounding box center [756, 392] width 1512 height 784
click at [745, 34] on div "Users Add" at bounding box center [815, 52] width 1394 height 54
